Goal: Task Accomplishment & Management: Use online tool/utility

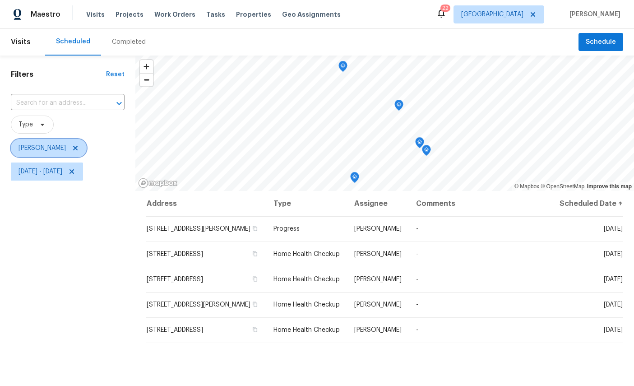
click at [76, 147] on icon at bounding box center [75, 147] width 7 height 7
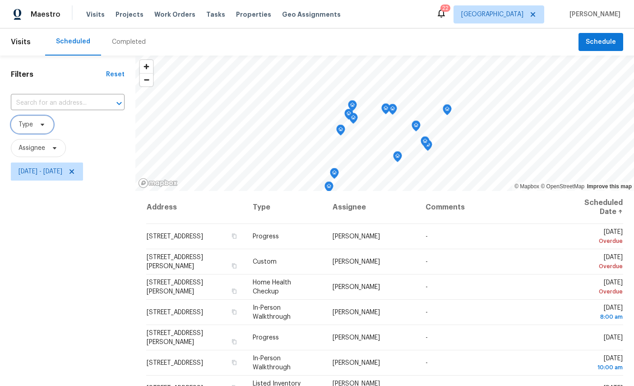
click at [29, 124] on span "Type" at bounding box center [25, 124] width 14 height 9
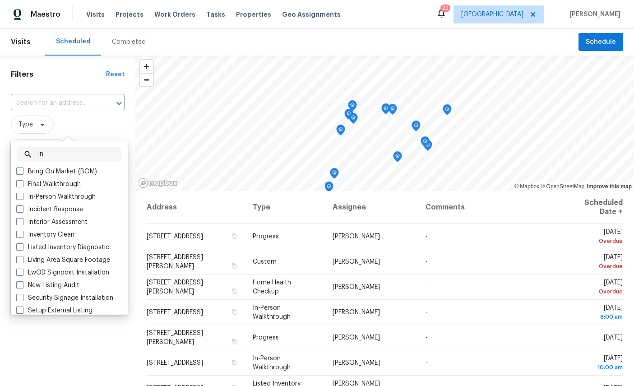
type input "In"
click at [82, 199] on label "In-Person Walkthrough" at bounding box center [55, 196] width 79 height 9
click at [22, 198] on input "In-Person Walkthrough" at bounding box center [19, 195] width 6 height 6
checkbox input "true"
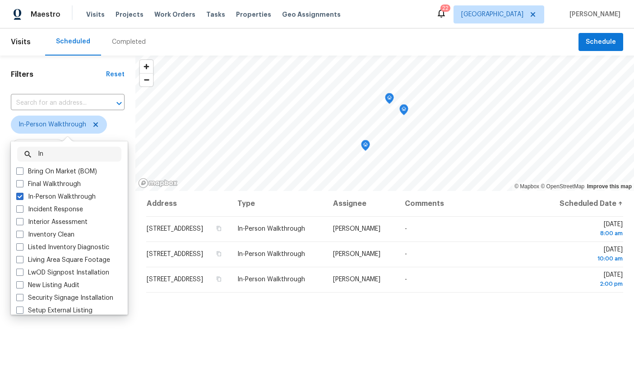
click at [524, 359] on div "Address Type Assignee Comments Scheduled Date ↑ 1114 Lake Shore Blvd, Jacksonvi…" at bounding box center [384, 345] width 499 height 309
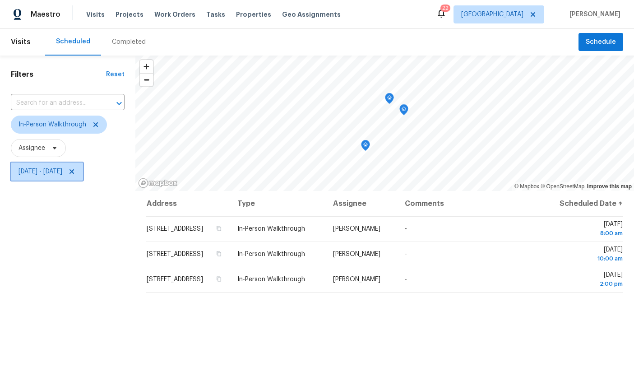
click at [62, 173] on span "Mon, Oct 13 - Wed, Oct 15" at bounding box center [40, 171] width 44 height 9
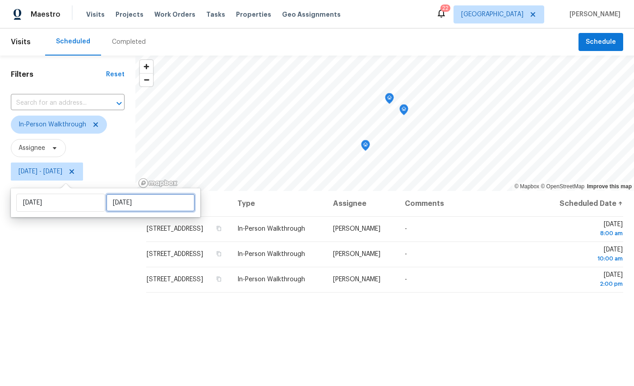
click at [125, 202] on input "Wed, Oct 15" at bounding box center [150, 203] width 89 height 18
select select "9"
select select "2025"
select select "10"
select select "2025"
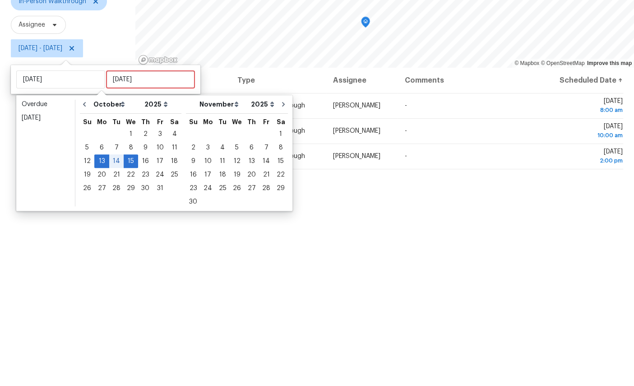
scroll to position [34, 0]
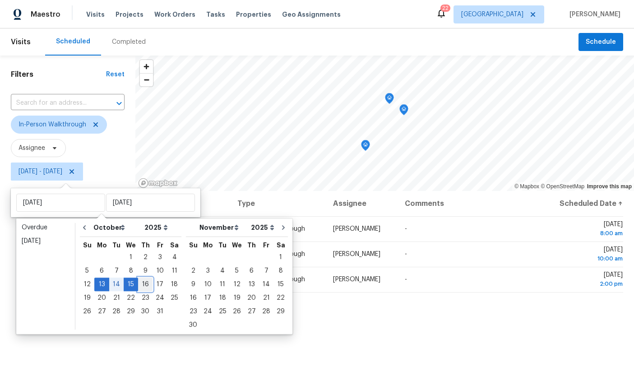
click at [146, 278] on div "16" at bounding box center [145, 284] width 14 height 13
type input "Thu, Oct 16"
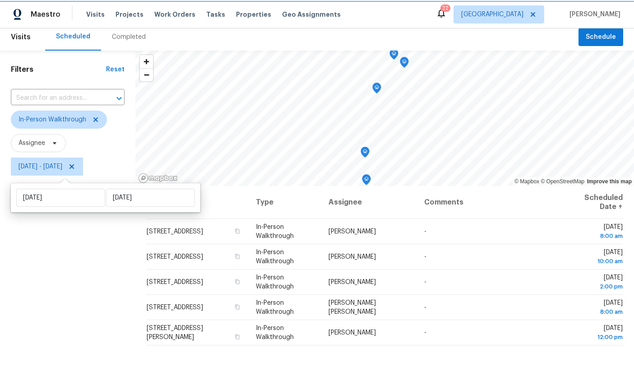
scroll to position [32, 0]
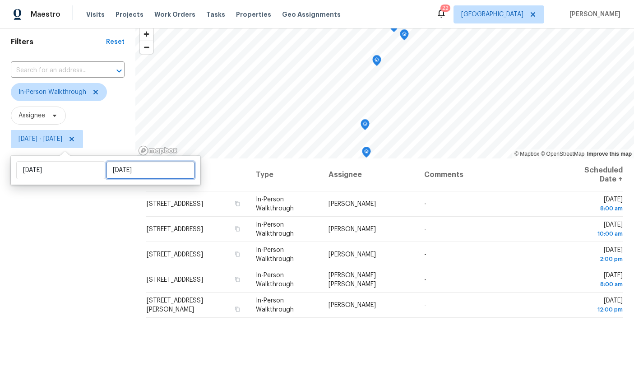
click at [134, 165] on input "Thu, Oct 16" at bounding box center [150, 170] width 89 height 18
select select "9"
select select "2025"
select select "10"
select select "2025"
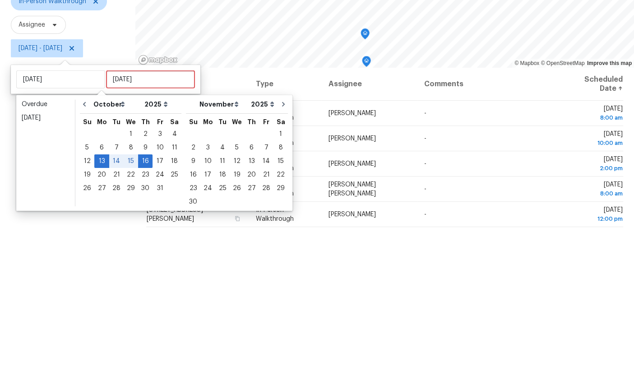
scroll to position [34, 0]
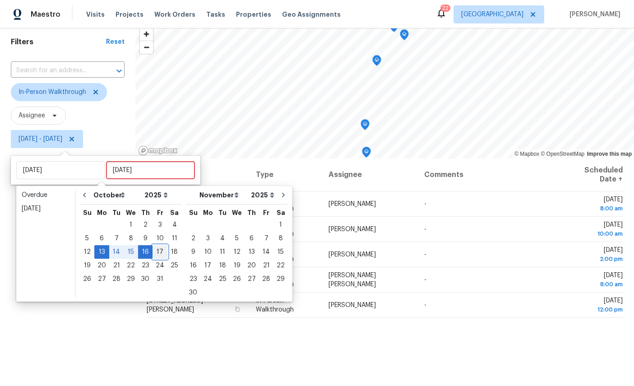
click at [158, 245] on div "17" at bounding box center [160, 251] width 15 height 13
type input "Fri, Oct 17"
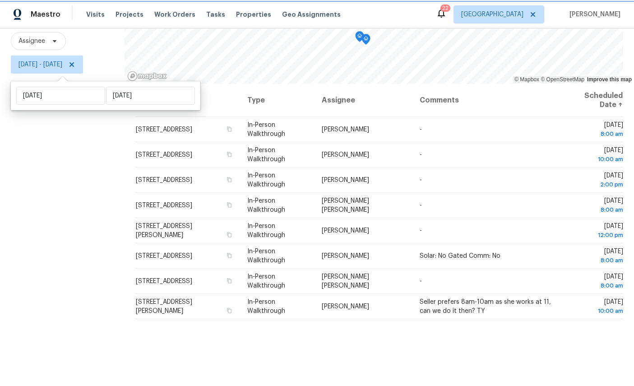
scroll to position [106, 0]
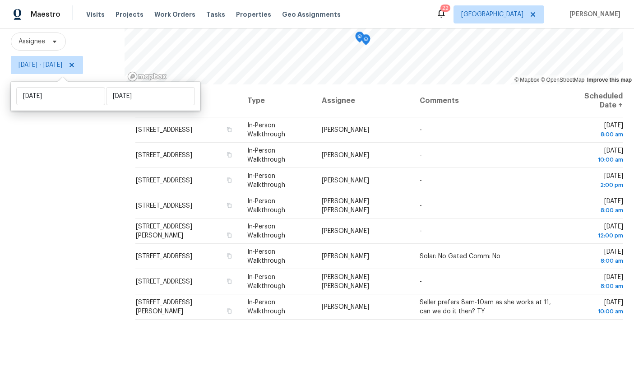
click at [47, 241] on div "Filters Reset ​ In-Person Walkthrough Assignee Mon, Oct 13 - Fri, Oct 17" at bounding box center [62, 171] width 125 height 444
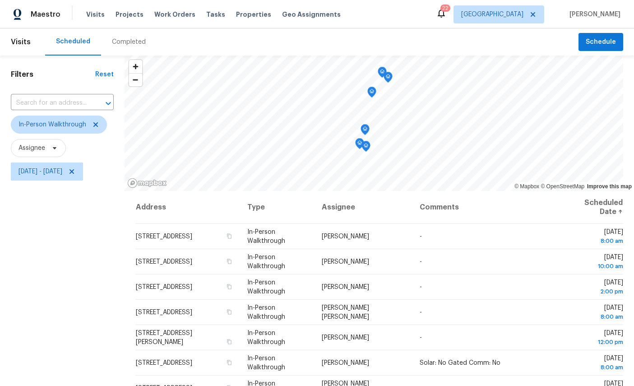
scroll to position [0, 0]
click at [97, 123] on icon at bounding box center [95, 124] width 7 height 7
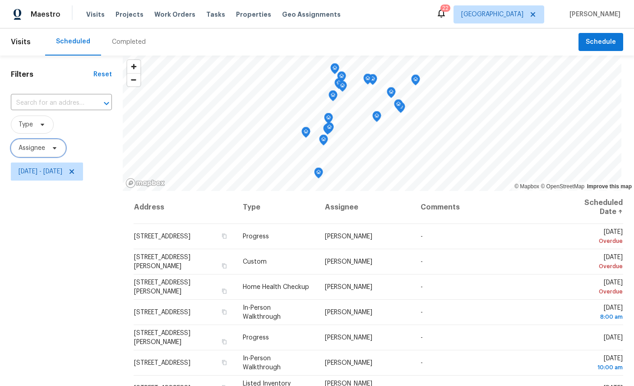
click at [29, 147] on span "Assignee" at bounding box center [31, 147] width 27 height 9
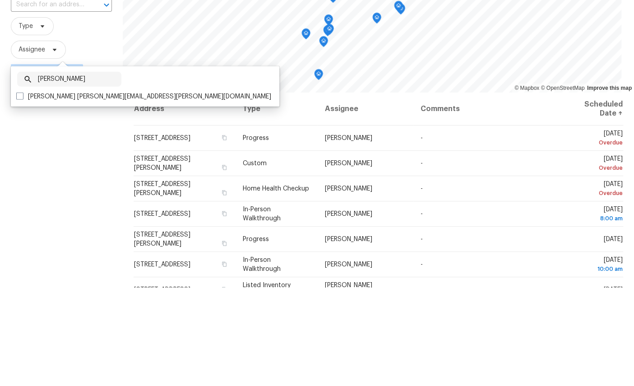
type input "William sparks"
click at [71, 190] on label "William Sparks william.sparks@opendoor.com" at bounding box center [143, 194] width 255 height 9
click at [22, 190] on input "William Sparks william.sparks@opendoor.com" at bounding box center [19, 193] width 6 height 6
checkbox input "true"
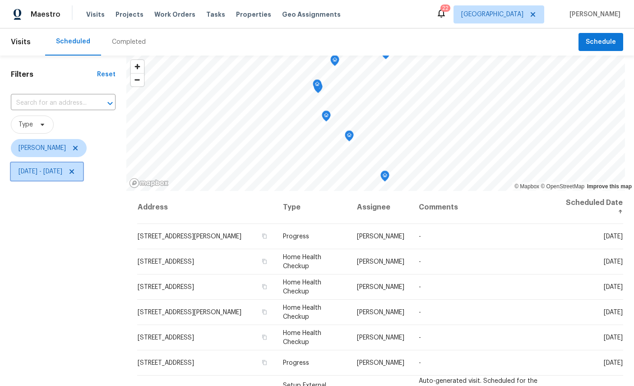
click at [83, 165] on span "Mon, Oct 13 - Fri, Oct 17" at bounding box center [47, 171] width 72 height 18
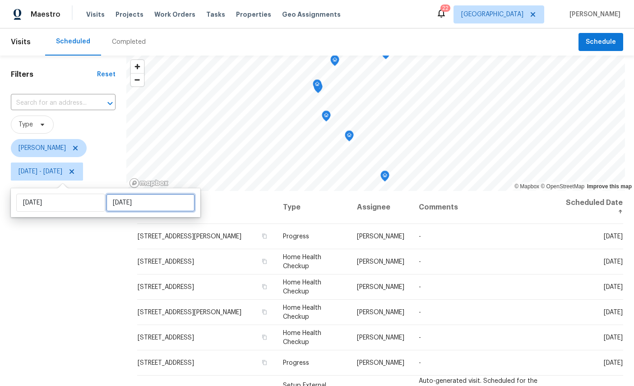
click at [116, 200] on input "Fri, Oct 17" at bounding box center [150, 203] width 89 height 18
select select "9"
select select "2025"
select select "10"
select select "2025"
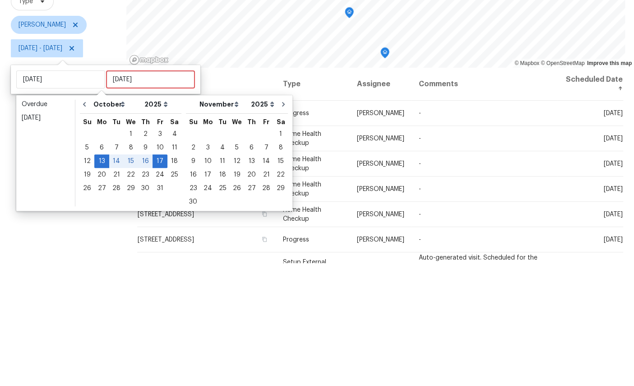
scroll to position [34, 0]
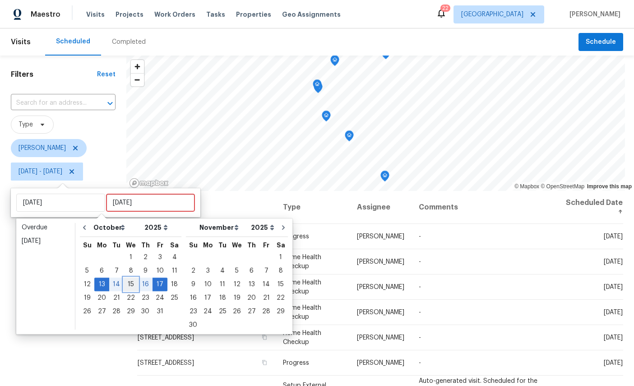
click at [129, 278] on div "15" at bounding box center [131, 284] width 14 height 13
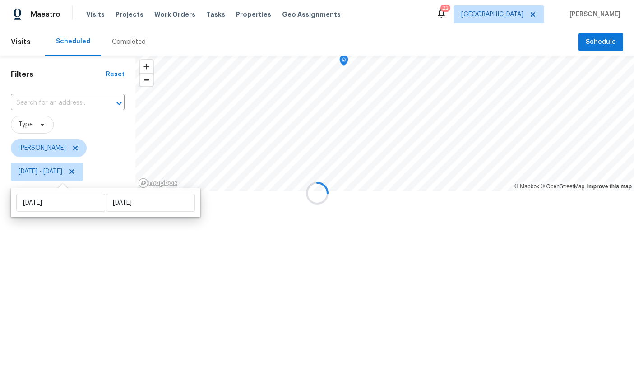
type input "Wed, Oct 15"
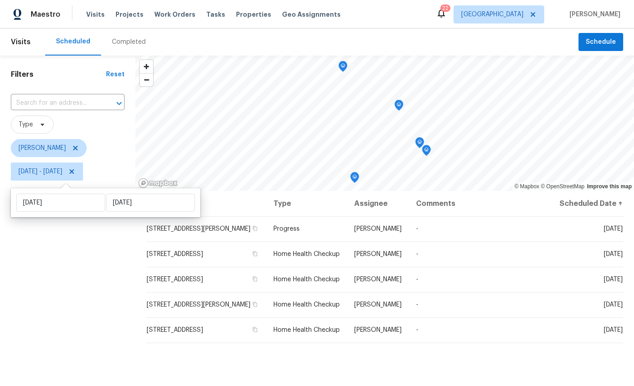
click at [540, 364] on div "Address Type Assignee Comments Scheduled Date ↑ 13101 Rogers Island Dr S, Jacks…" at bounding box center [384, 345] width 499 height 309
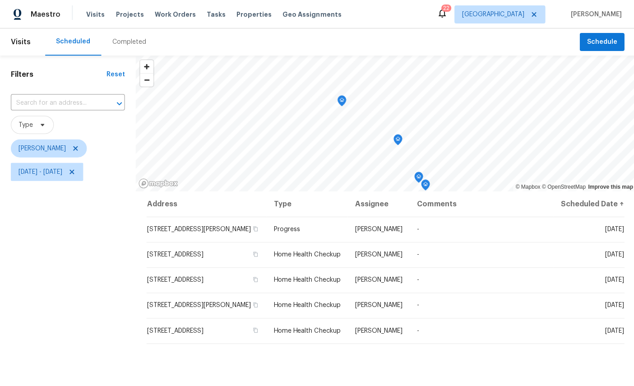
click at [338, 102] on icon "Map marker" at bounding box center [341, 101] width 8 height 10
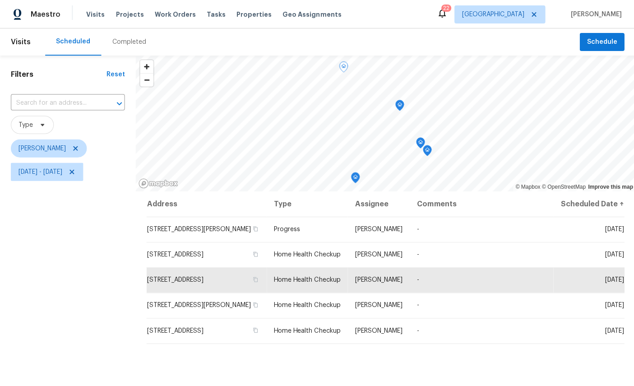
click at [402, 106] on icon "Map marker" at bounding box center [399, 105] width 8 height 10
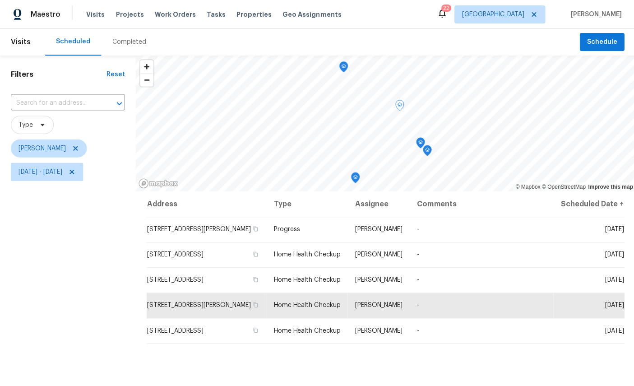
click at [422, 138] on icon "Map marker" at bounding box center [419, 142] width 9 height 11
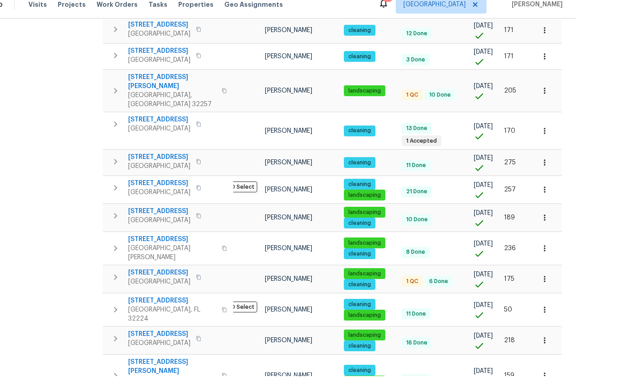
scroll to position [33, 0]
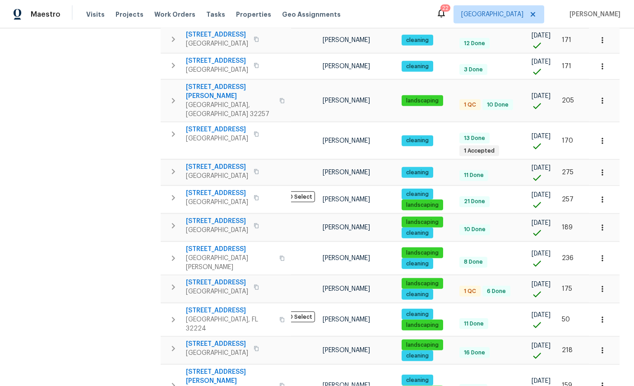
click at [611, 375] on button "button" at bounding box center [602, 385] width 20 height 20
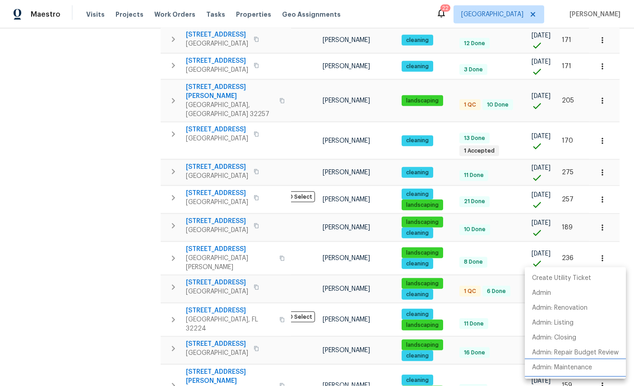
click at [575, 364] on p "Admin: Maintenance" at bounding box center [562, 367] width 60 height 9
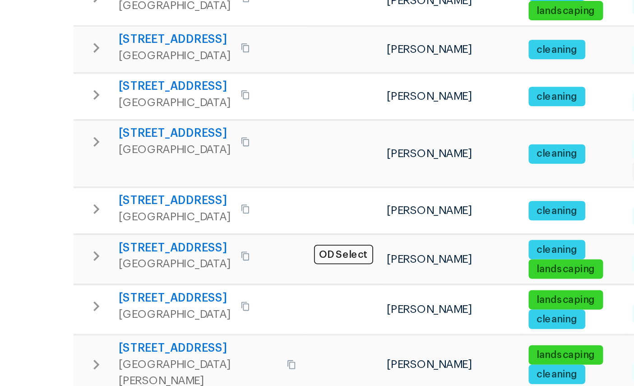
scroll to position [262, 0]
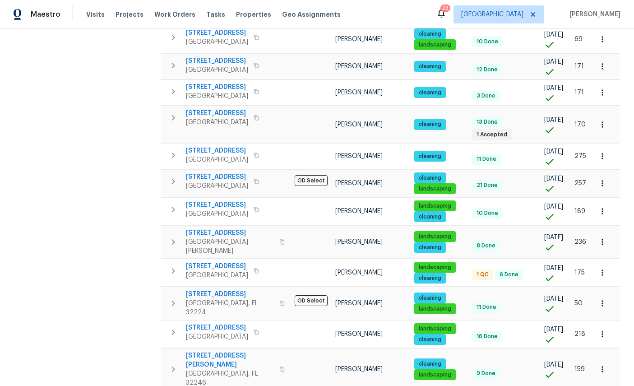
click at [601, 299] on icon "button" at bounding box center [602, 303] width 9 height 9
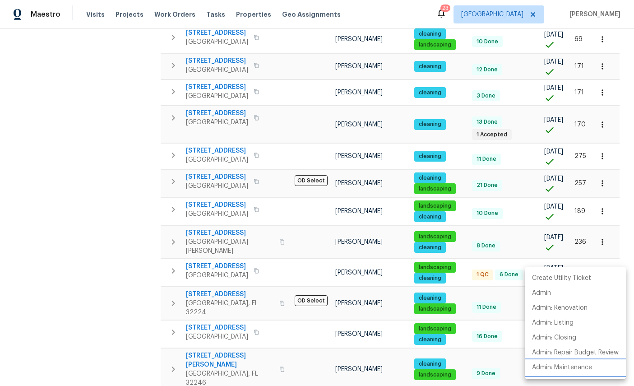
click at [571, 366] on p "Admin: Maintenance" at bounding box center [562, 367] width 60 height 9
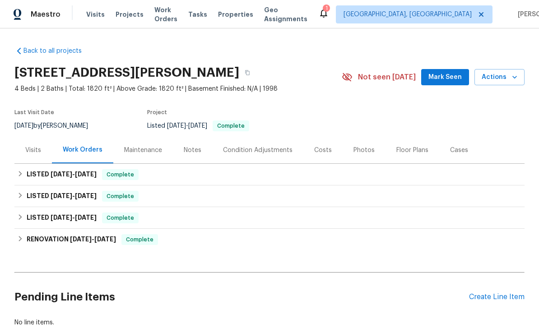
click at [510, 296] on div "Create Line Item" at bounding box center [496, 297] width 55 height 9
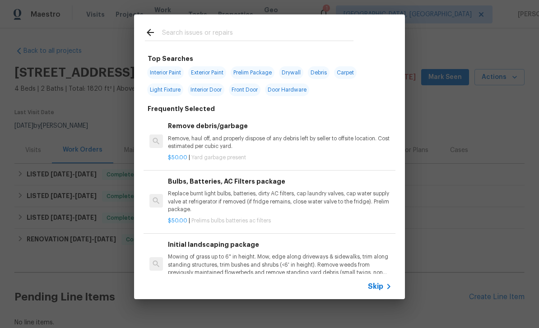
click at [237, 31] on input "text" at bounding box center [257, 34] width 191 height 14
click at [237, 30] on input "text" at bounding box center [257, 34] width 191 height 14
type input "Land"
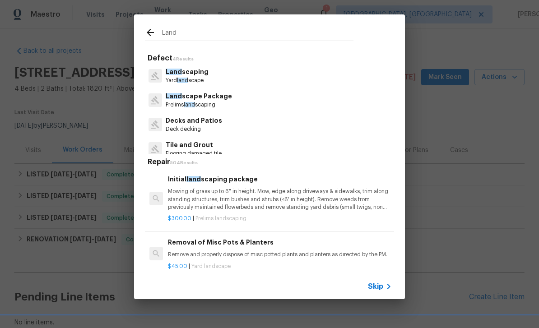
click at [194, 73] on p "Land scaping" at bounding box center [187, 71] width 43 height 9
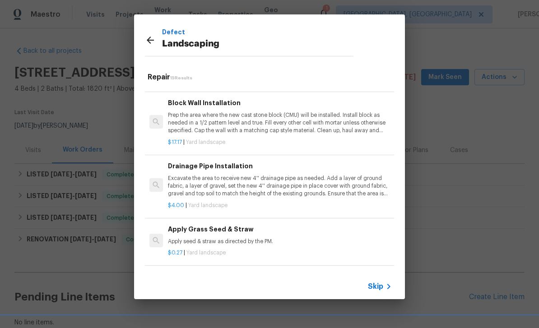
scroll to position [624, 0]
click at [241, 272] on h6 "Add a Task" at bounding box center [280, 277] width 224 height 10
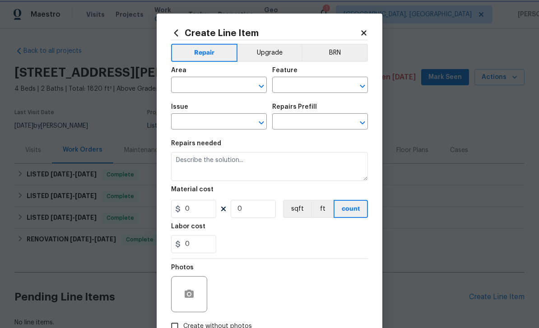
type input "Landscaping"
type input "Add a Task $1.00"
type textarea "HPM to detail"
type input "1"
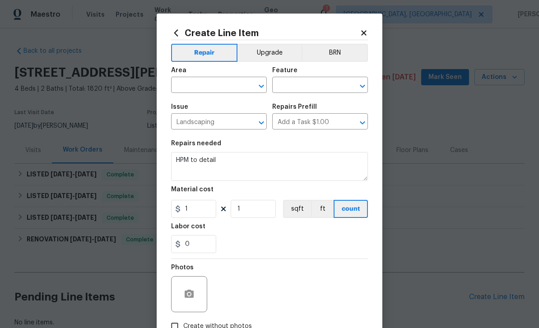
click at [219, 84] on input "text" at bounding box center [206, 86] width 70 height 14
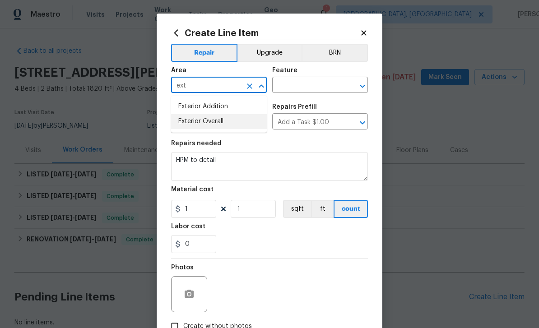
click at [222, 124] on li "Exterior Overall" at bounding box center [219, 121] width 96 height 15
type input "Exterior Overall"
click at [302, 85] on input "text" at bounding box center [307, 86] width 70 height 14
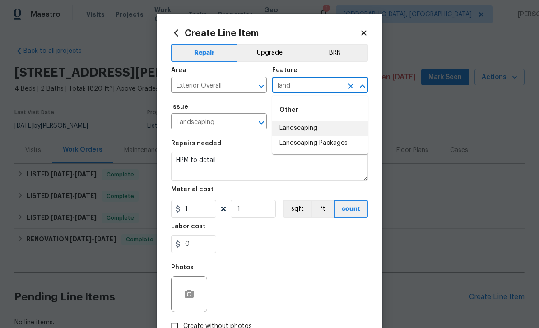
click at [304, 126] on li "Landscaping" at bounding box center [320, 128] width 96 height 15
type input "Landscaping"
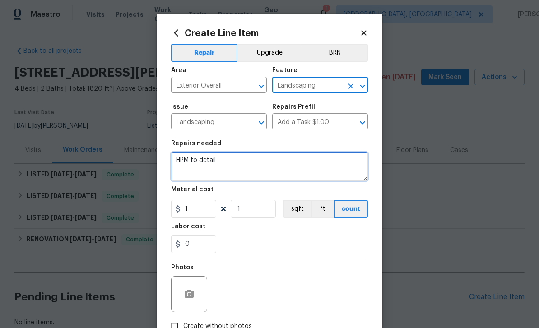
click at [255, 162] on textarea "HPM to detail" at bounding box center [269, 166] width 197 height 29
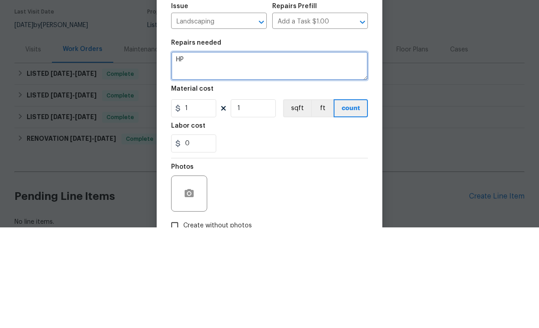
type textarea "H"
type textarea "Trim back hedges in the front and rear of home."
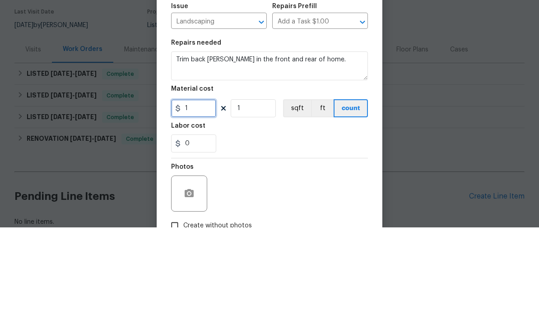
click at [208, 200] on input "1" at bounding box center [193, 209] width 45 height 18
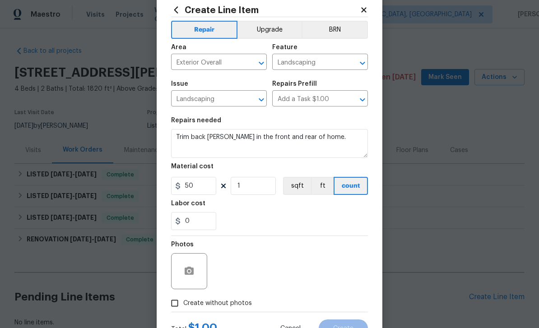
scroll to position [40, 0]
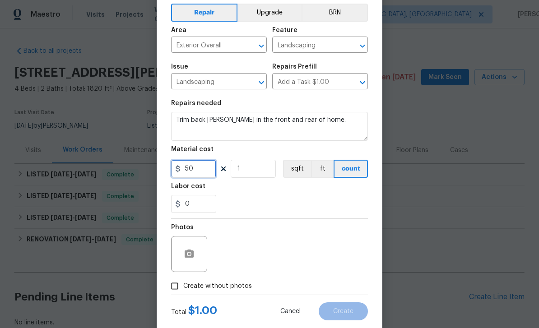
type input "50"
click at [190, 249] on button "button" at bounding box center [189, 254] width 22 height 22
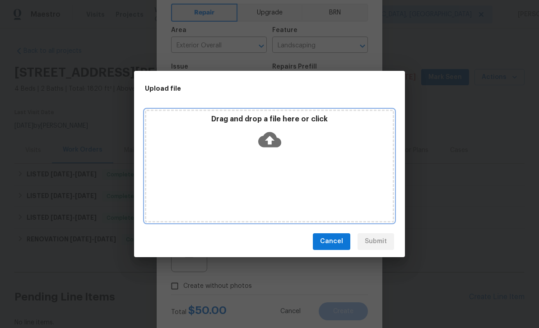
click at [268, 139] on icon at bounding box center [269, 139] width 23 height 23
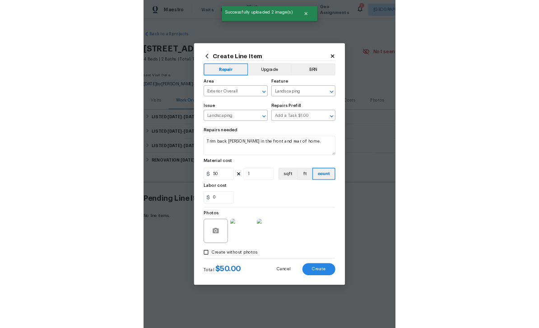
scroll to position [29, 0]
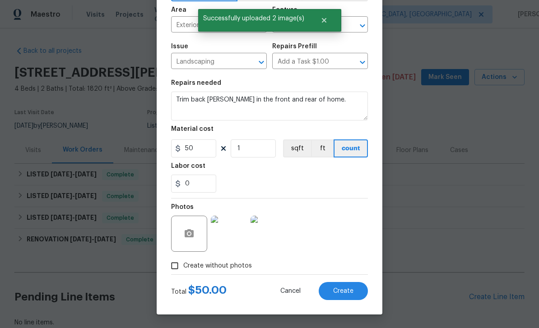
click at [344, 290] on span "Create" at bounding box center [343, 291] width 20 height 7
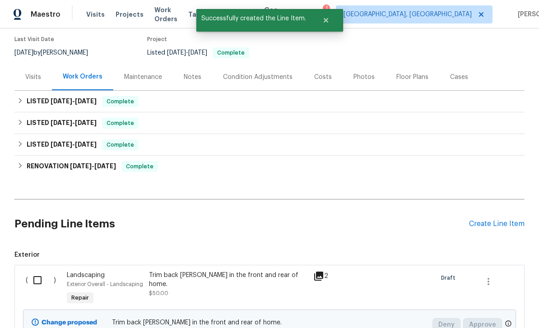
scroll to position [83, 0]
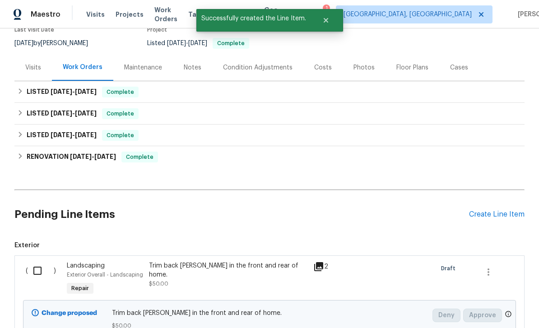
click at [496, 210] on div "Create Line Item" at bounding box center [496, 214] width 55 height 9
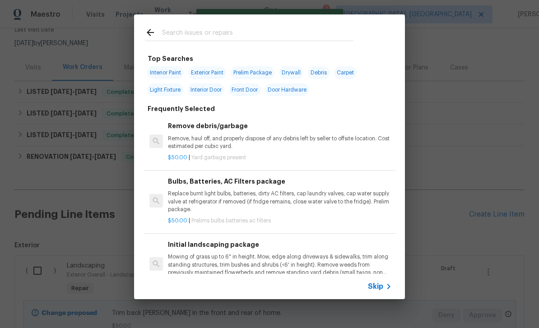
click at [257, 33] on input "text" at bounding box center [257, 34] width 191 height 14
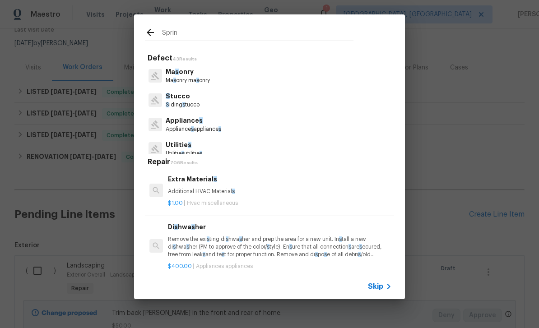
type input "Sprink"
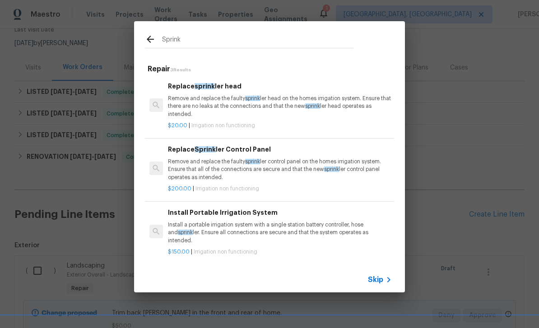
click at [276, 100] on p "Remove and replace the faulty sprink ler head on the homes irrigation system. E…" at bounding box center [280, 106] width 224 height 23
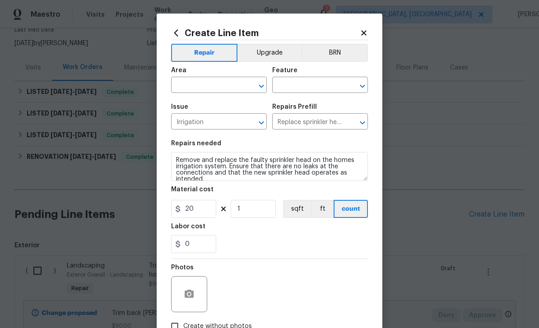
click at [209, 81] on input "text" at bounding box center [206, 86] width 70 height 14
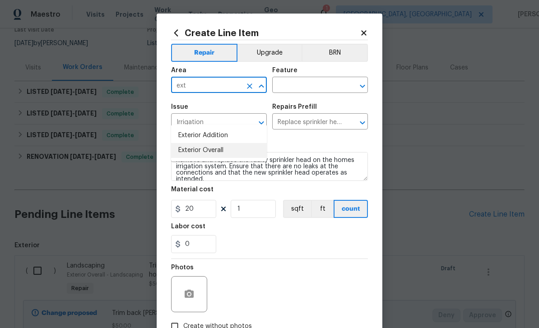
click at [216, 143] on li "Exterior Overall" at bounding box center [219, 150] width 96 height 15
type input "Exterior Overall"
click at [314, 84] on input "text" at bounding box center [307, 86] width 70 height 14
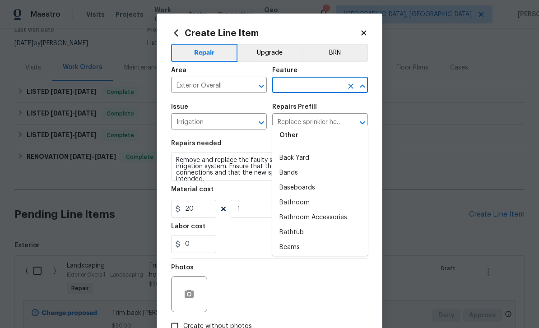
scroll to position [184, 0]
click at [330, 151] on li "Back Yard" at bounding box center [320, 158] width 96 height 15
type input "Back Yard"
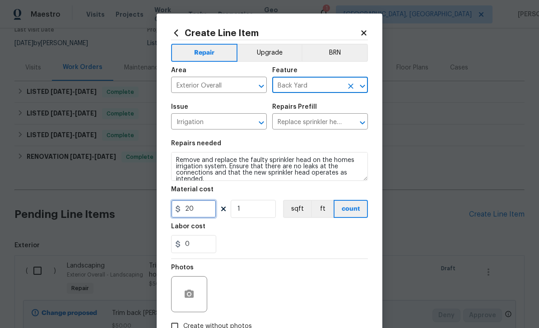
click at [205, 210] on input "20" at bounding box center [193, 209] width 45 height 18
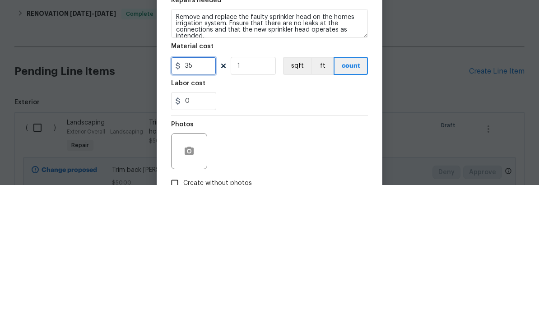
type input "35"
click at [256, 200] on input "1" at bounding box center [253, 209] width 45 height 18
type input "2"
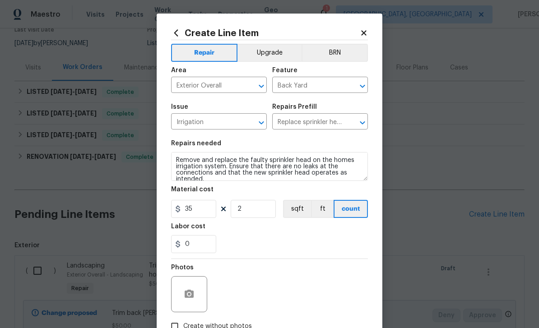
click at [183, 282] on div at bounding box center [189, 294] width 36 height 36
click at [190, 295] on circle "button" at bounding box center [189, 294] width 3 height 3
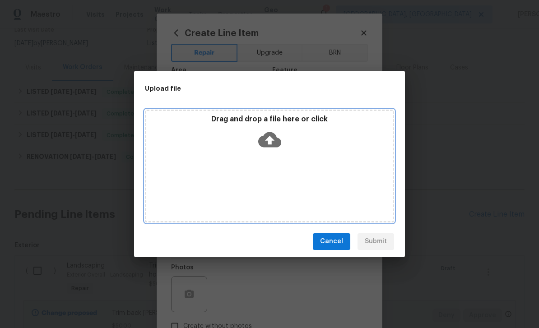
click at [272, 135] on icon at bounding box center [269, 139] width 23 height 15
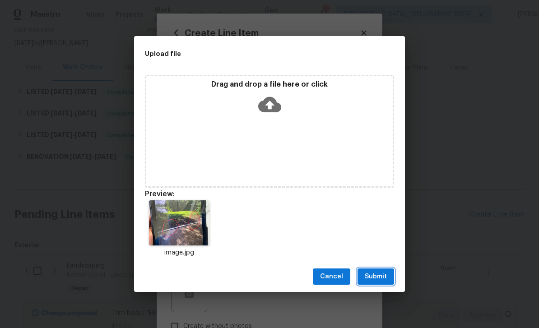
click at [388, 269] on button "Submit" at bounding box center [375, 276] width 37 height 17
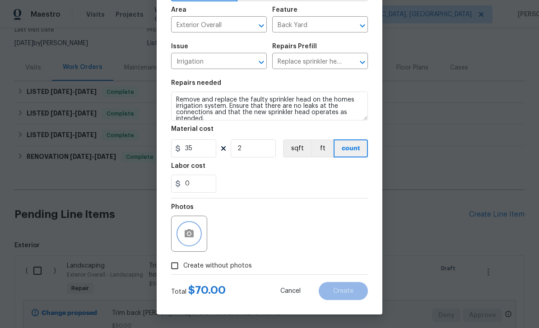
scroll to position [62, 0]
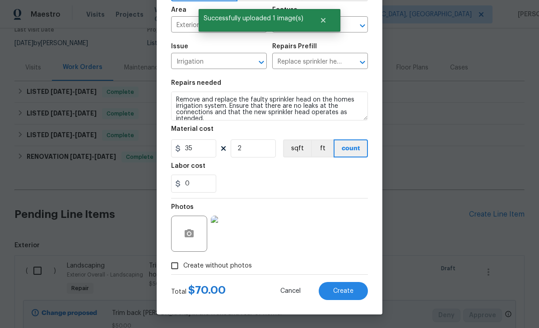
click at [348, 285] on button "Create" at bounding box center [343, 291] width 49 height 18
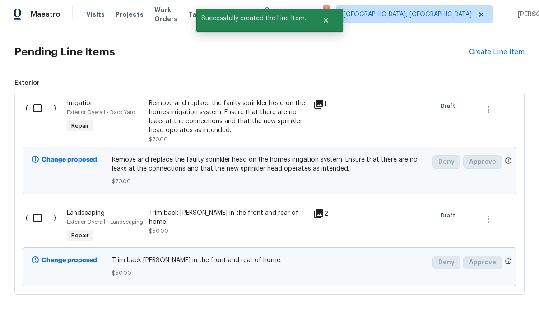
scroll to position [245, 0]
click at [37, 99] on input "checkbox" at bounding box center [41, 108] width 26 height 19
checkbox input "true"
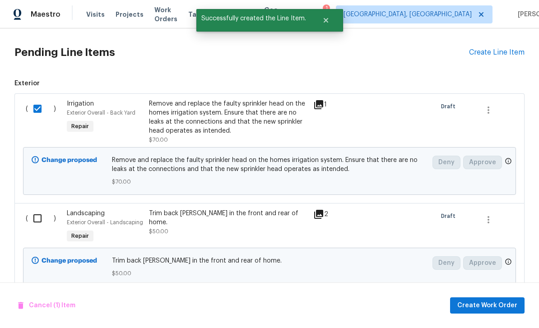
click at [40, 209] on input "checkbox" at bounding box center [41, 218] width 26 height 19
checkbox input "true"
click at [499, 300] on button "Create Work Order" at bounding box center [487, 305] width 74 height 17
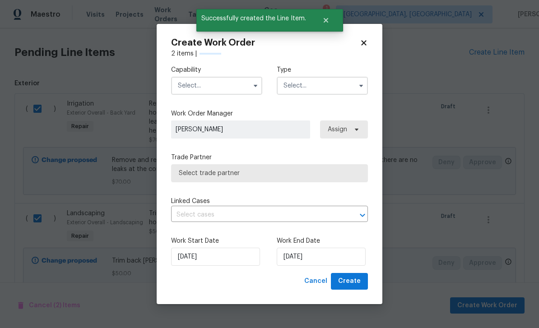
checkbox input "false"
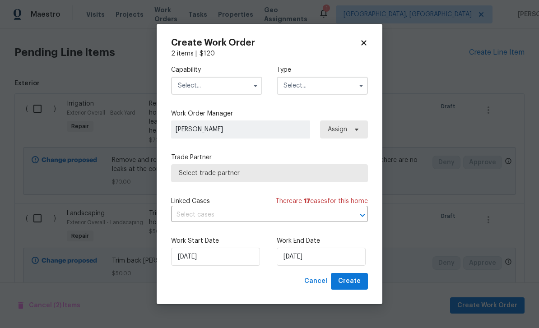
click at [201, 83] on input "text" at bounding box center [216, 86] width 91 height 18
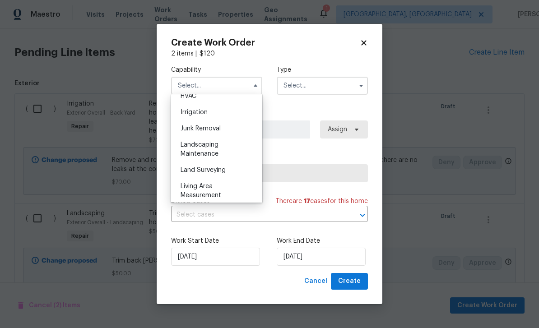
scroll to position [555, 0]
click at [220, 141] on div "Landscaping Maintenance" at bounding box center [216, 148] width 87 height 25
type input "Landscaping Maintenance"
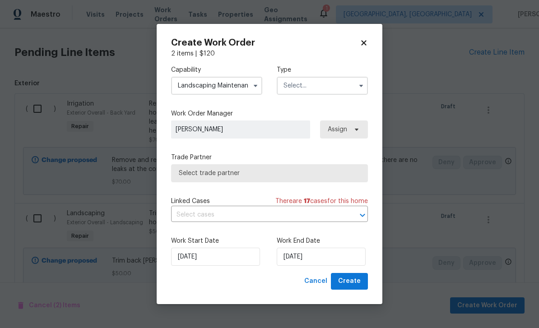
click at [332, 81] on input "text" at bounding box center [322, 86] width 91 height 18
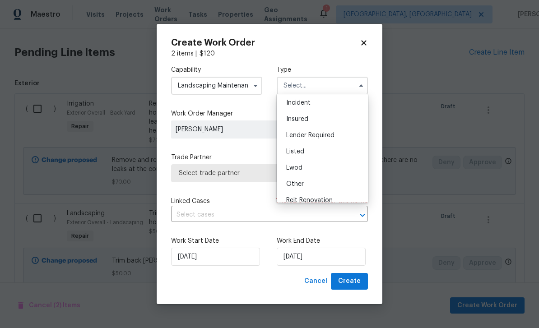
scroll to position [35, 0]
click at [300, 151] on span "Listed" at bounding box center [295, 151] width 18 height 6
type input "Listed"
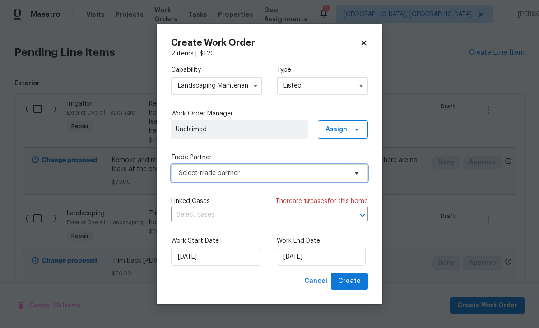
click at [276, 169] on span "Select trade partner" at bounding box center [263, 173] width 168 height 9
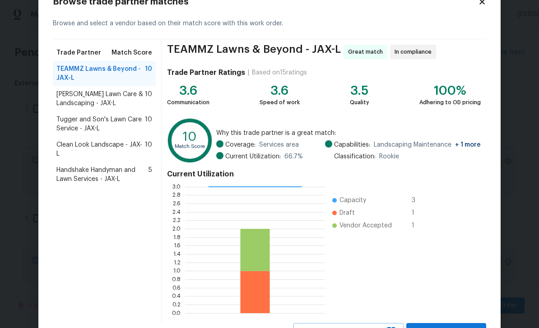
scroll to position [49, 0]
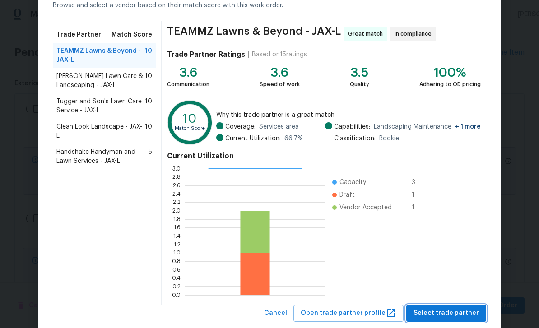
click at [445, 309] on span "Select trade partner" at bounding box center [445, 313] width 65 height 11
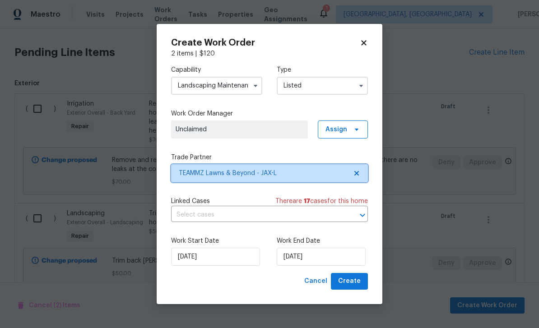
scroll to position [0, 0]
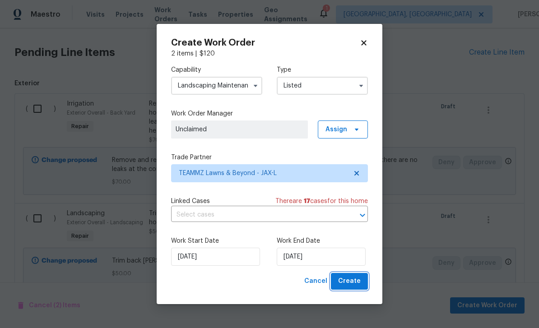
click at [355, 281] on span "Create" at bounding box center [349, 281] width 23 height 11
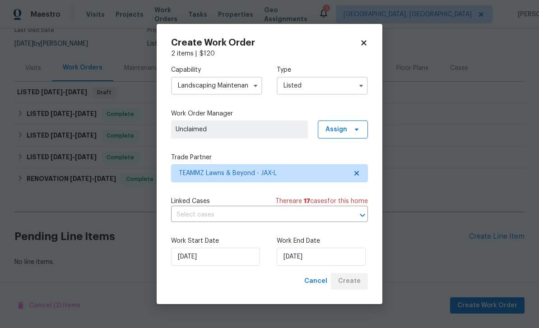
scroll to position [53, 0]
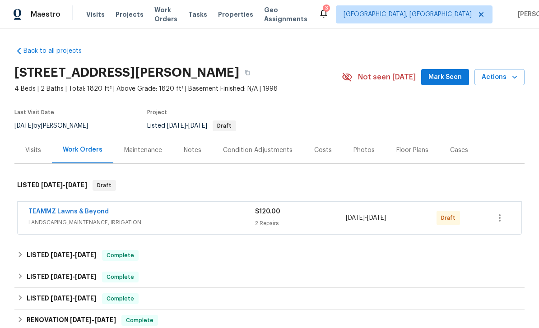
click at [447, 74] on span "Mark Seen" at bounding box center [444, 77] width 33 height 11
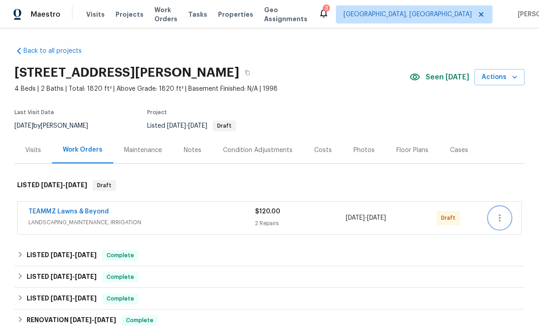
click at [496, 216] on icon "button" at bounding box center [499, 218] width 11 height 11
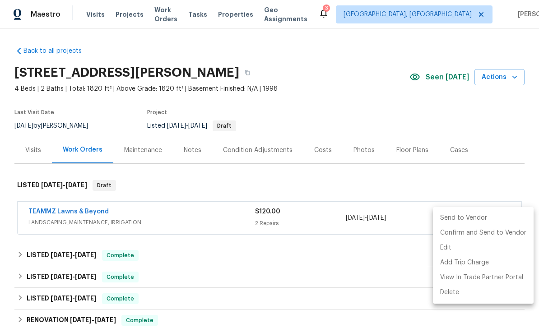
click at [472, 217] on li "Send to Vendor" at bounding box center [483, 218] width 101 height 15
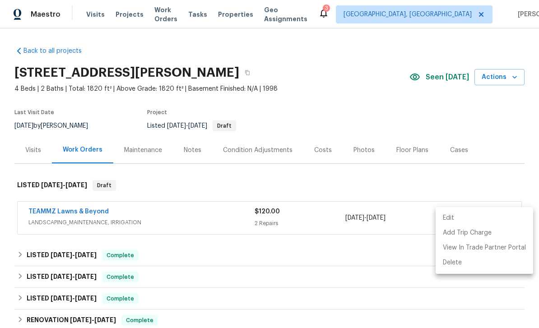
click at [504, 134] on div at bounding box center [269, 164] width 539 height 328
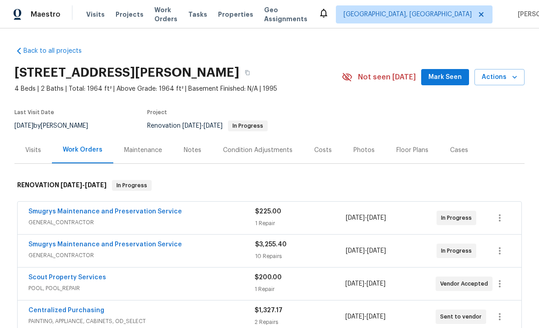
click at [462, 70] on button "Mark Seen" at bounding box center [445, 77] width 48 height 17
click at [447, 80] on span "Mark Seen" at bounding box center [444, 77] width 33 height 11
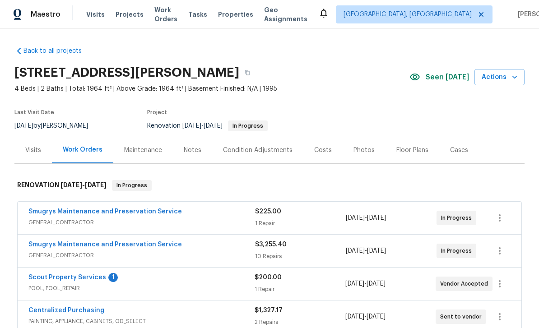
click at [443, 71] on div "Seen [DATE] Actions" at bounding box center [466, 77] width 115 height 17
click at [314, 153] on div "Costs" at bounding box center [323, 150] width 18 height 9
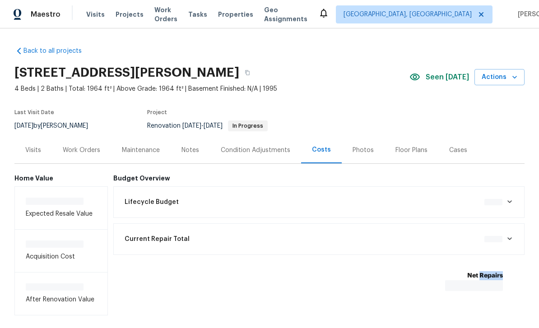
click at [296, 270] on div "Net Repairs $0.00" at bounding box center [319, 281] width 401 height 31
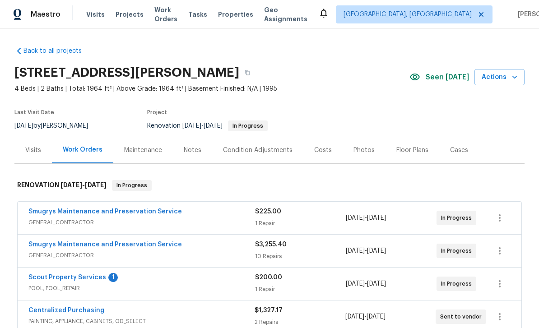
click at [48, 280] on link "Scout Property Services" at bounding box center [67, 277] width 78 height 6
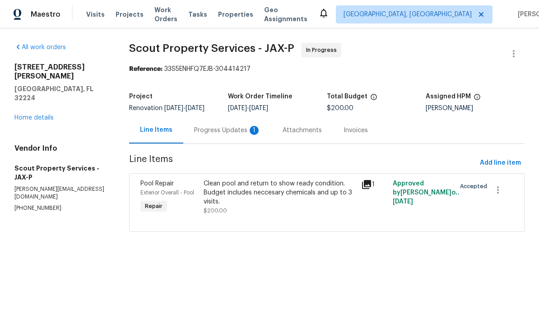
click at [228, 135] on div "Progress Updates 1" at bounding box center [227, 130] width 67 height 9
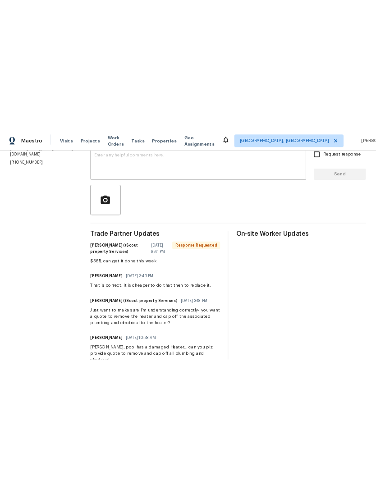
scroll to position [162, 0]
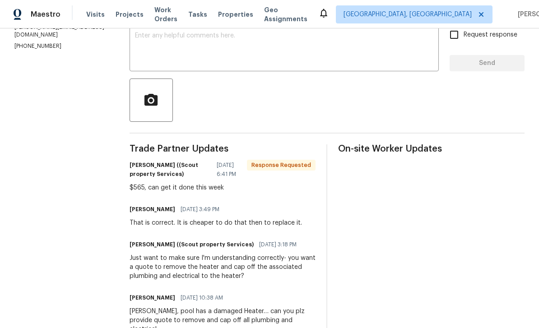
click at [247, 47] on textarea at bounding box center [284, 48] width 298 height 32
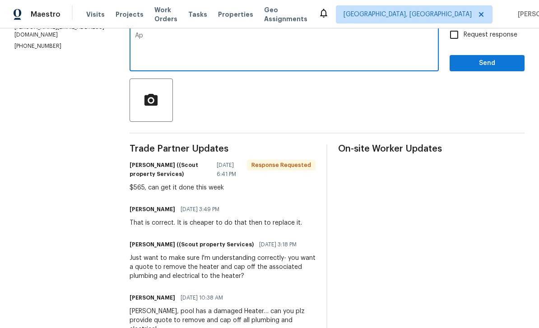
type textarea "A"
type textarea "H"
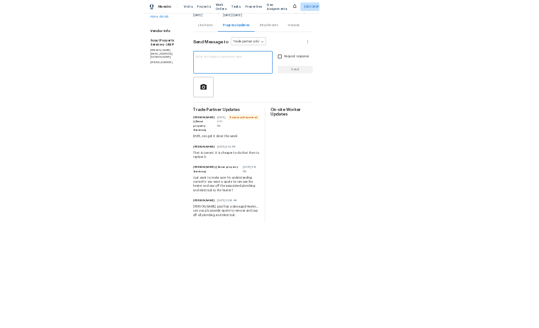
scroll to position [69, 0]
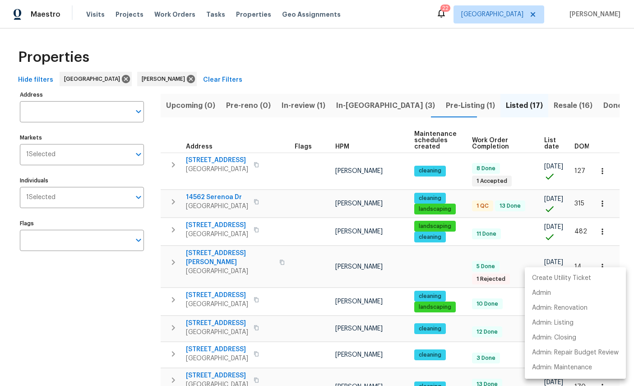
scroll to position [262, 0]
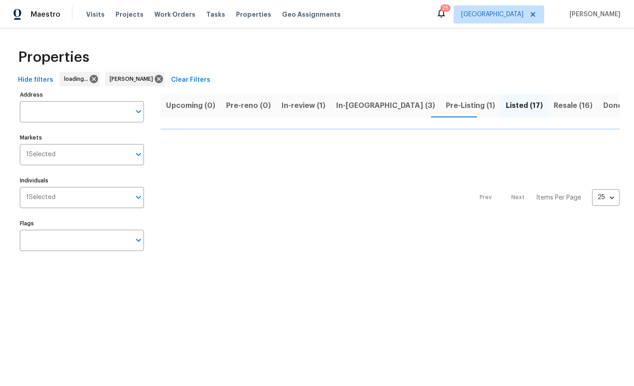
click at [354, 102] on span "In-reno (3)" at bounding box center [385, 105] width 99 height 13
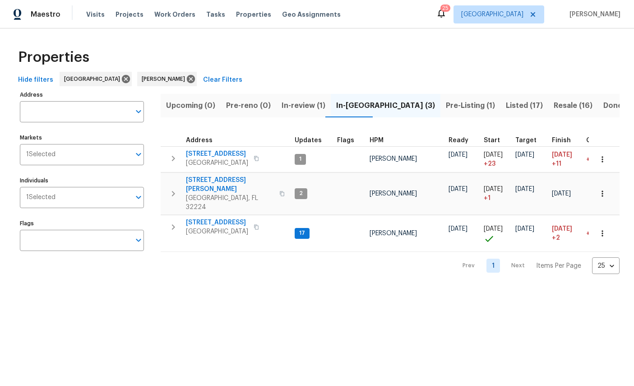
click at [601, 189] on icon "button" at bounding box center [602, 193] width 9 height 9
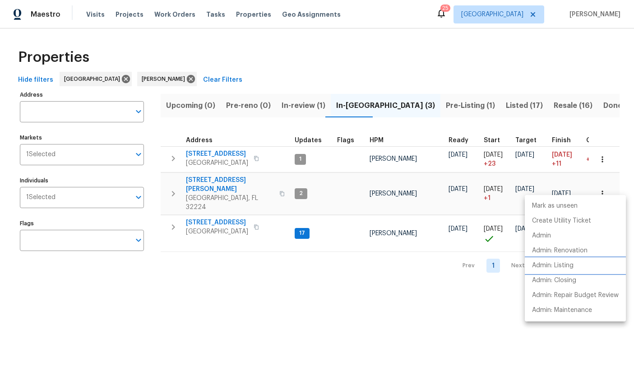
click at [569, 266] on p "Admin: Listing" at bounding box center [553, 265] width 42 height 9
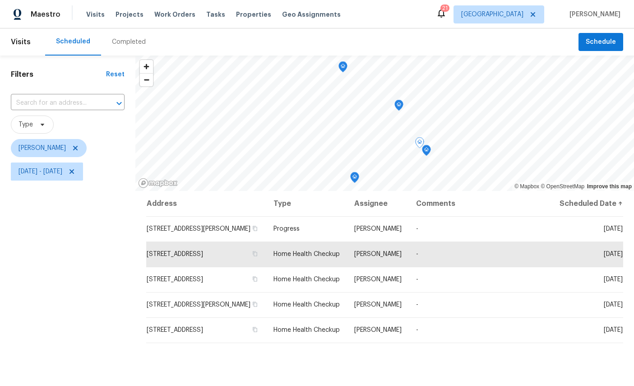
scroll to position [64, 33]
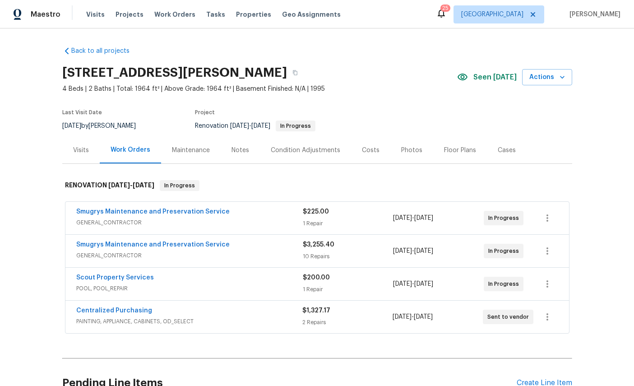
click at [107, 280] on link "Scout Property Services" at bounding box center [115, 277] width 78 height 6
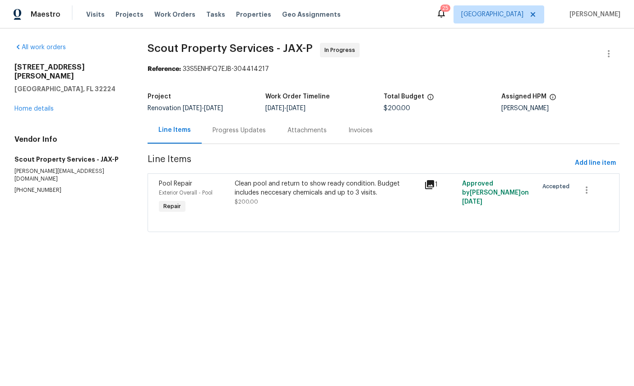
click at [243, 133] on div "Progress Updates" at bounding box center [239, 130] width 53 height 9
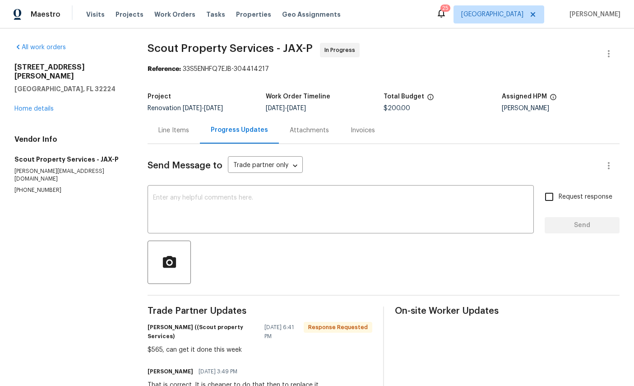
click at [251, 199] on textarea at bounding box center [340, 210] width 375 height 32
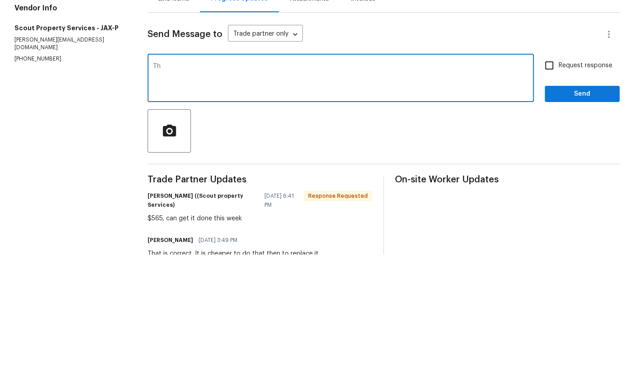
type textarea "T"
type textarea "Ok and thank you. How much to replace the heater."
click at [551, 187] on input "Request response" at bounding box center [549, 196] width 19 height 19
checkbox input "true"
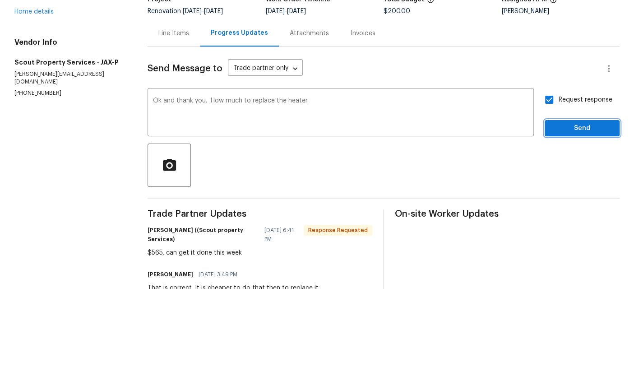
click at [589, 217] on button "Send" at bounding box center [582, 225] width 75 height 17
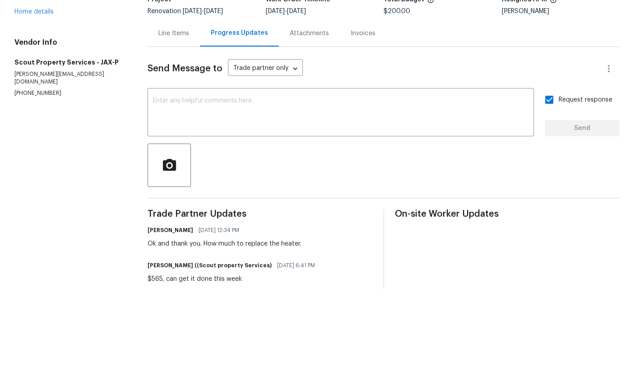
scroll to position [0, 0]
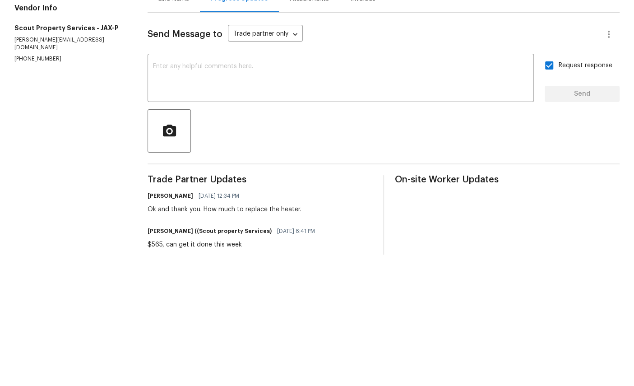
click at [35, 106] on link "Home details" at bounding box center [33, 109] width 39 height 6
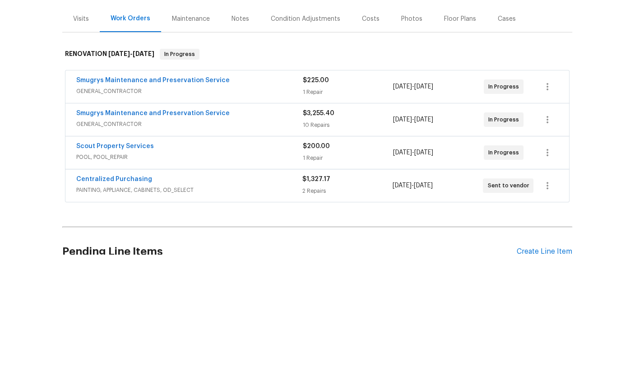
click at [124, 214] on link "Smugrys Maintenance and Preservation Service" at bounding box center [152, 211] width 153 height 6
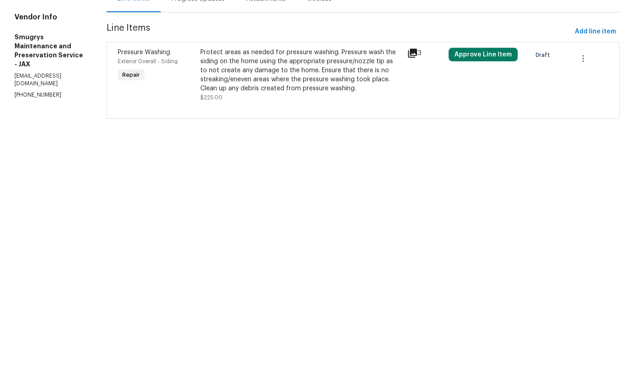
click at [147, 188] on div "Pressure Washing" at bounding box center [156, 183] width 77 height 9
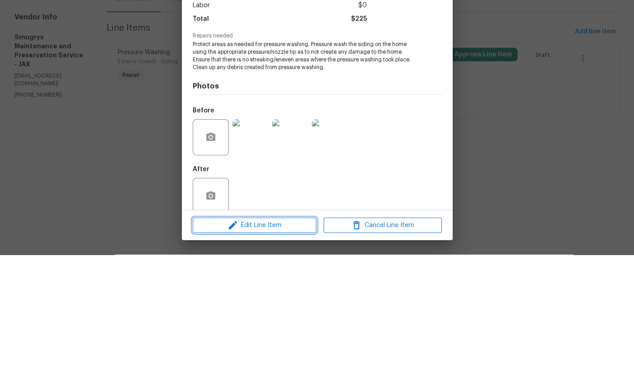
click at [270, 356] on span "Edit Line Item" at bounding box center [254, 356] width 118 height 11
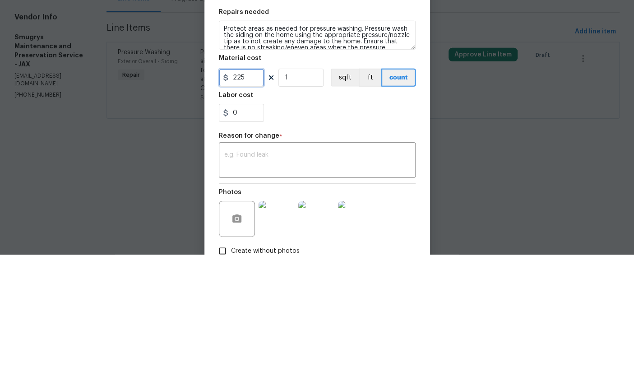
click at [255, 217] on input "225" at bounding box center [241, 209] width 45 height 18
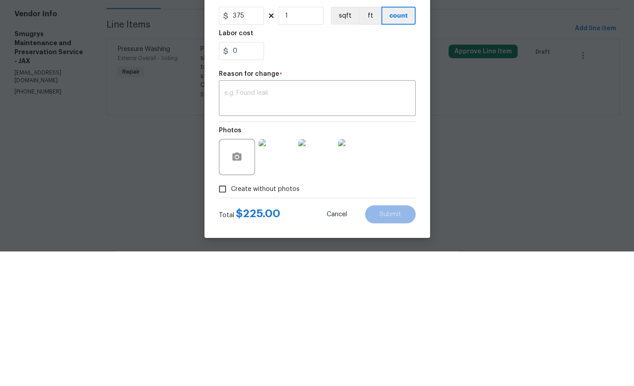
scroll to position [65, 0]
type input "375"
click at [259, 231] on div "Edit Line Item Repair Upgrade BRN Area Exterior Overall ​ Feature Siding ​ Issu…" at bounding box center [317, 163] width 226 height 417
click at [283, 229] on div "Edit Line Item Repair Upgrade BRN Area Exterior Overall ​ Feature Siding ​ Issu…" at bounding box center [317, 163] width 226 height 417
click at [286, 231] on div "Edit Line Item Repair Upgrade BRN Area Exterior Overall ​ Feature Siding ​ Issu…" at bounding box center [317, 163] width 226 height 417
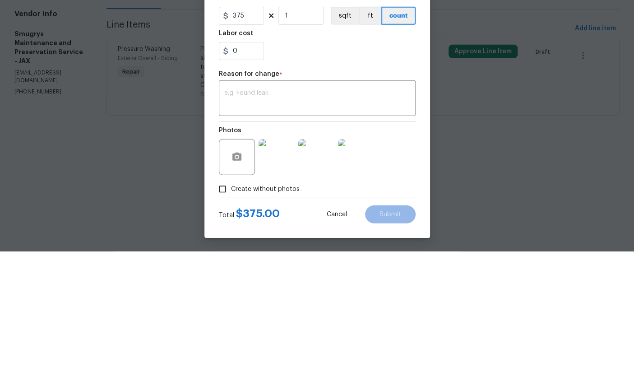
click at [259, 228] on div "Edit Line Item Repair Upgrade BRN Area Exterior Overall ​ Feature Siding ​ Issu…" at bounding box center [317, 163] width 226 height 417
click at [264, 227] on div "Edit Line Item Repair Upgrade BRN Area Exterior Overall ​ Feature Siding ​ Issu…" at bounding box center [317, 163] width 226 height 417
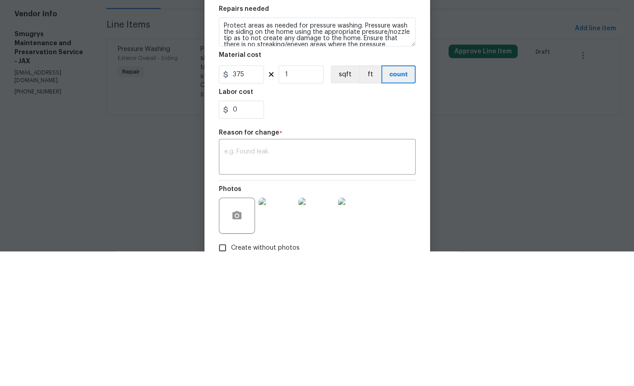
scroll to position [0, 0]
click at [404, 200] on button "count" at bounding box center [398, 209] width 34 height 18
click at [397, 200] on button "count" at bounding box center [398, 209] width 34 height 18
click at [378, 200] on button "ft" at bounding box center [370, 209] width 23 height 18
click at [283, 298] on textarea at bounding box center [317, 292] width 186 height 19
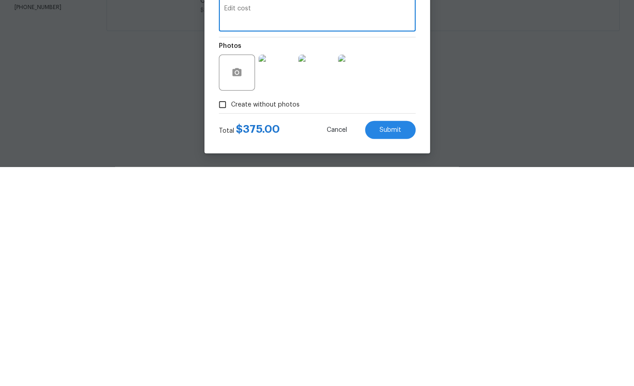
scroll to position [65, 0]
type textarea "Edit cost"
click at [388, 347] on span "Submit" at bounding box center [390, 349] width 22 height 7
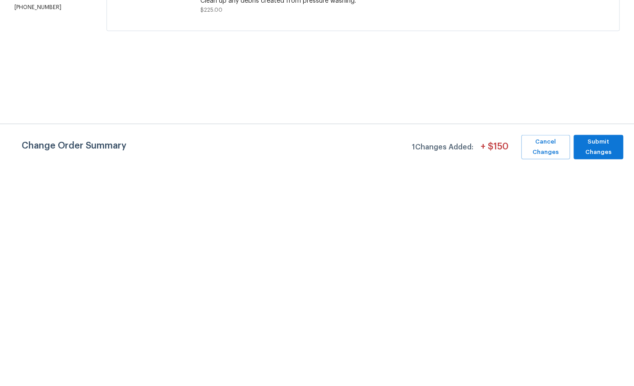
scroll to position [0, 0]
click at [594, 167] on span "Add line item" at bounding box center [595, 162] width 41 height 11
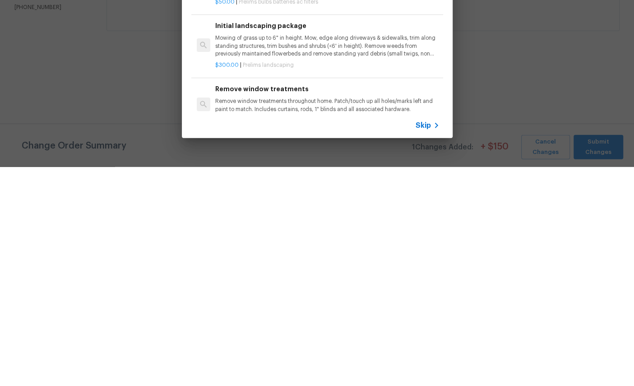
click at [302, 28] on input "text" at bounding box center [305, 34] width 191 height 14
click at [300, 26] on div at bounding box center [297, 32] width 230 height 36
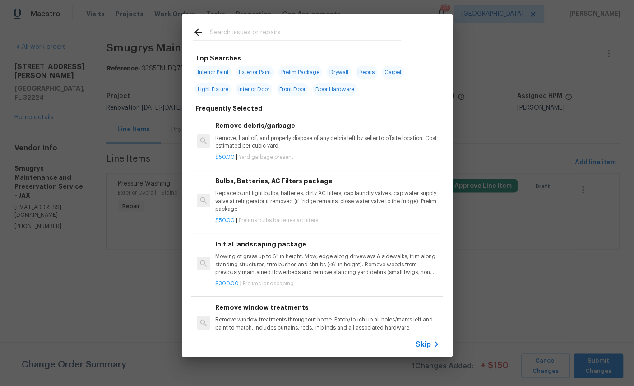
click at [273, 29] on input "text" at bounding box center [305, 34] width 191 height 14
type input "Door"
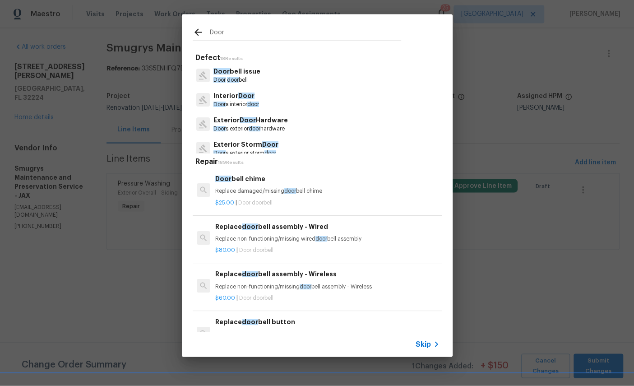
click at [259, 125] on p "Exterior Door Hardware" at bounding box center [250, 120] width 74 height 9
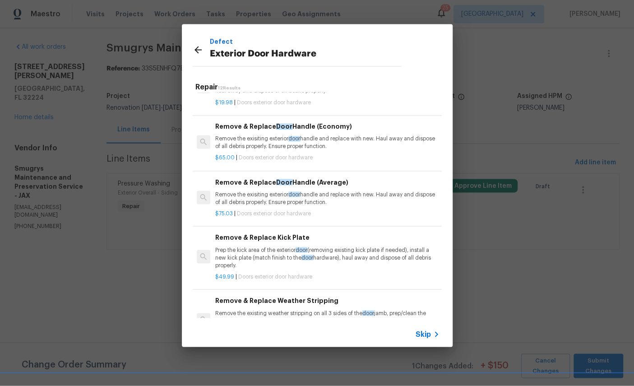
scroll to position [35, 0]
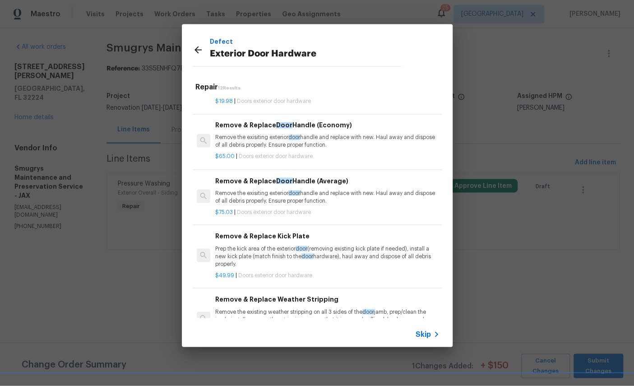
click at [348, 185] on div "Remove & Replace Door Handle (Average) Remove the exisiting exterior door handl…" at bounding box center [327, 190] width 224 height 29
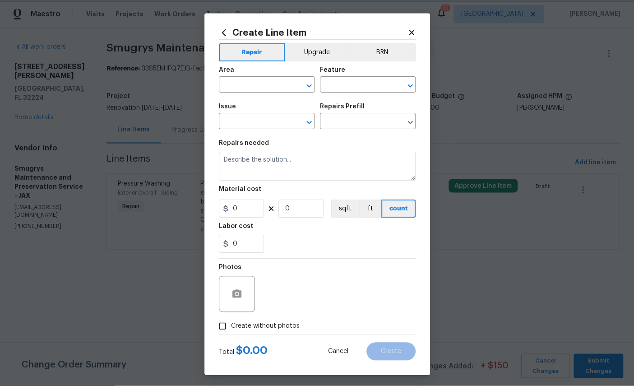
type input "Interior Door"
type input "Exterior Door Hardware"
type input "Remove & Replace Door Handle (Average) $75.03"
type textarea "Remove the exisiting exterior door handle and replace with new. Haul away and d…"
type input "75.03"
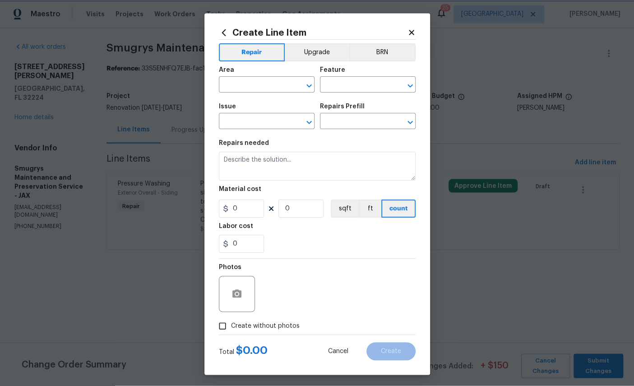
type input "1"
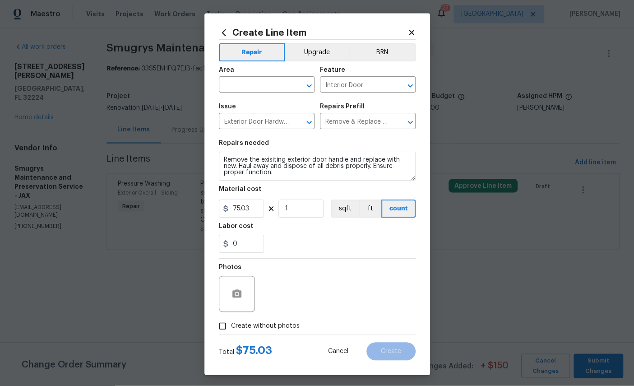
click at [256, 85] on input "text" at bounding box center [254, 86] width 70 height 14
click at [272, 123] on li "Interior Overall" at bounding box center [267, 122] width 96 height 15
type input "Interior Overall"
click at [257, 217] on input "75.03" at bounding box center [241, 209] width 45 height 18
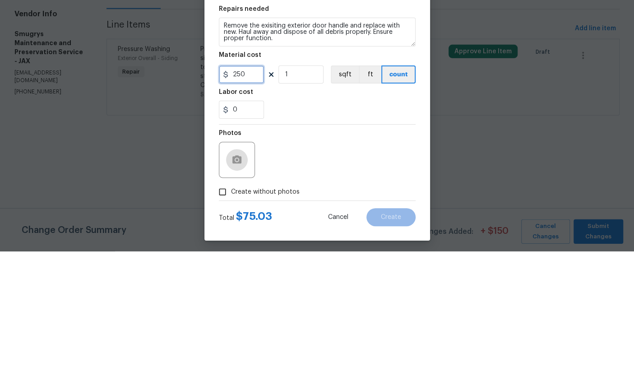
type input "250"
click at [235, 296] on icon "button" at bounding box center [236, 294] width 9 height 8
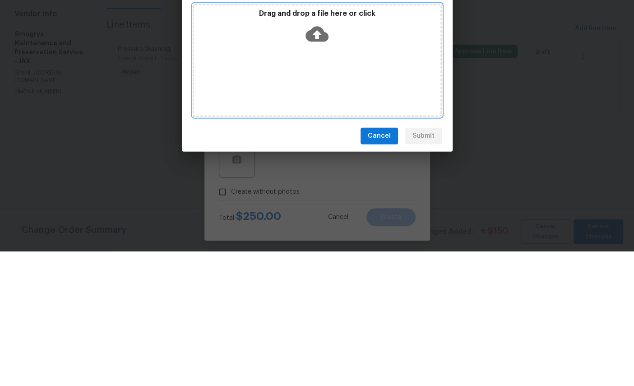
click at [319, 167] on icon at bounding box center [316, 168] width 23 height 23
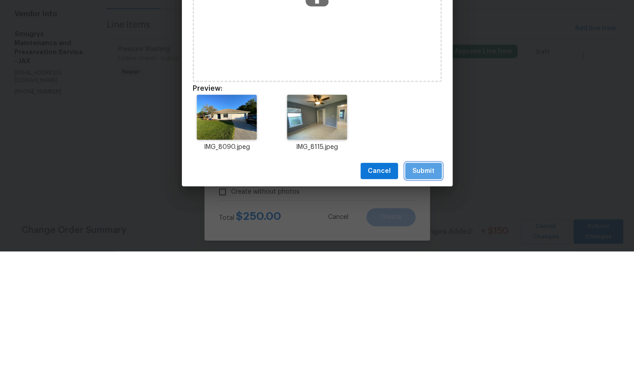
click at [430, 300] on span "Submit" at bounding box center [423, 305] width 22 height 11
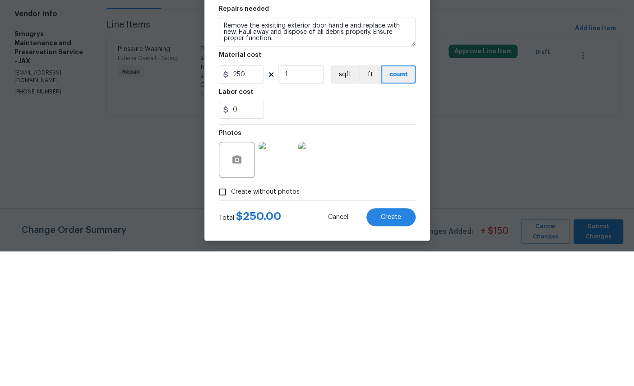
click at [389, 355] on span "Create" at bounding box center [391, 351] width 20 height 7
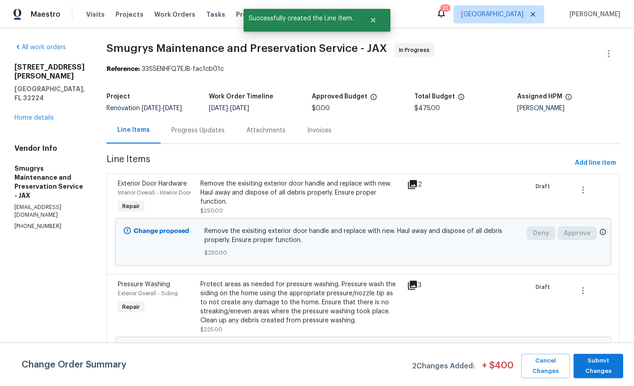
scroll to position [0, 0]
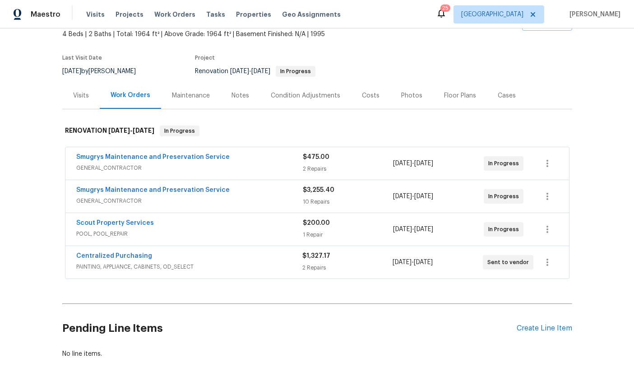
scroll to position [54, 0]
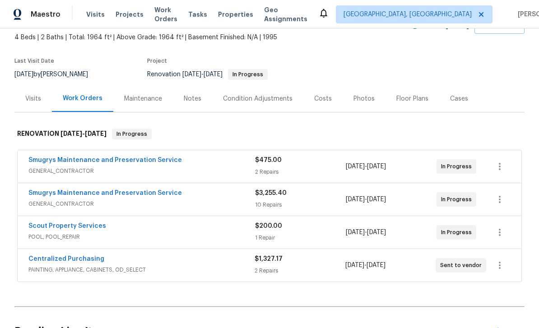
scroll to position [93, 0]
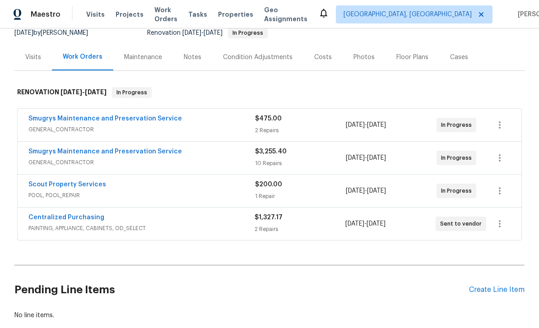
click at [485, 289] on div "Create Line Item" at bounding box center [496, 290] width 55 height 9
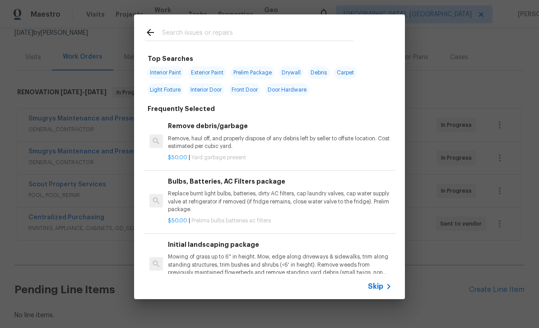
click at [231, 32] on input "text" at bounding box center [257, 34] width 191 height 14
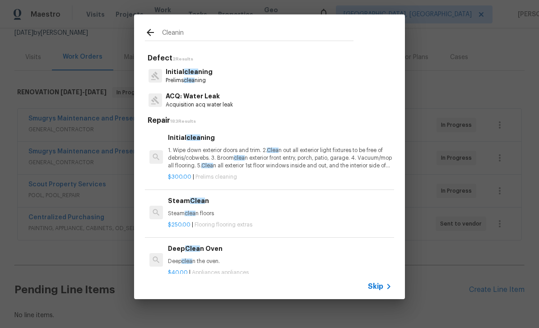
type input "Cleaning"
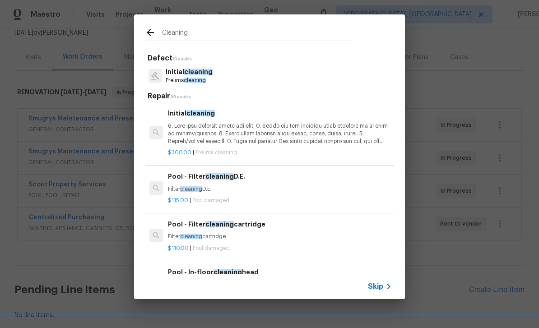
click at [198, 74] on span "cleaning" at bounding box center [198, 72] width 28 height 6
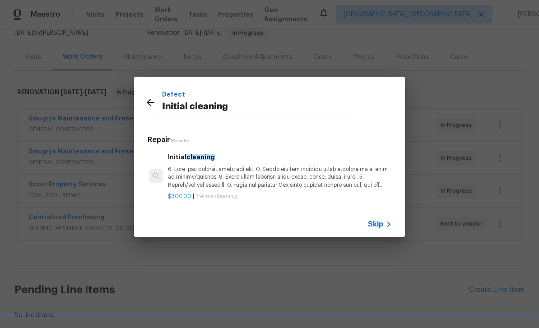
click at [244, 170] on p at bounding box center [280, 177] width 224 height 23
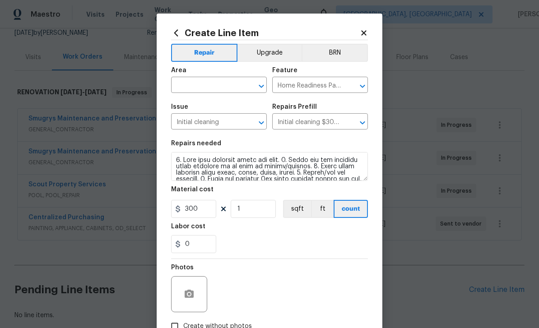
click at [215, 87] on input "text" at bounding box center [206, 86] width 70 height 14
click at [210, 122] on li "Interior Overall" at bounding box center [219, 121] width 96 height 15
type input "Interior Overall"
click at [192, 295] on icon "button" at bounding box center [189, 294] width 9 height 8
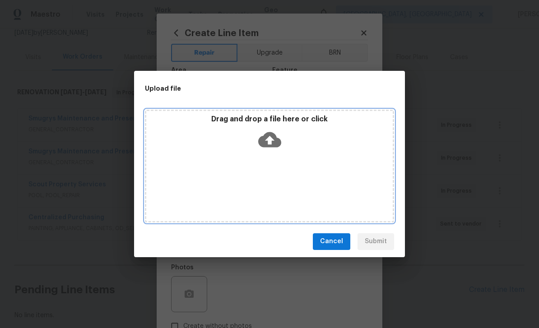
click at [271, 147] on icon at bounding box center [269, 139] width 23 height 15
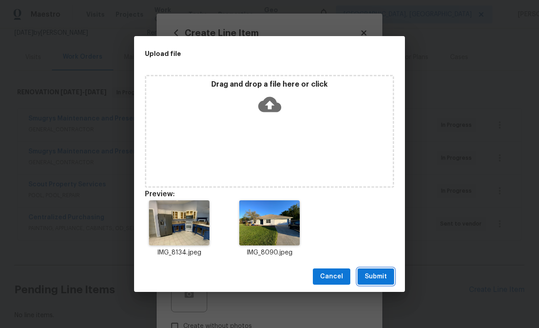
click at [382, 270] on button "Submit" at bounding box center [375, 276] width 37 height 17
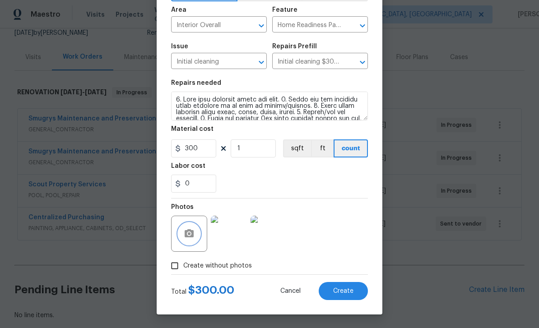
scroll to position [62, 0]
click at [348, 295] on button "Create" at bounding box center [343, 291] width 49 height 18
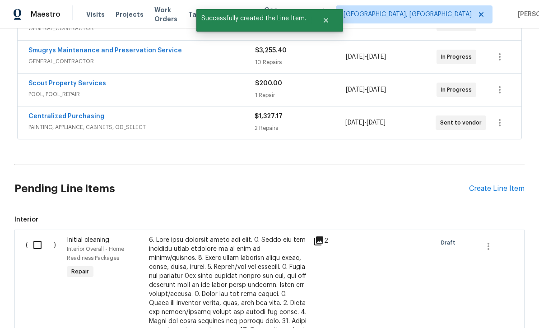
scroll to position [195, 0]
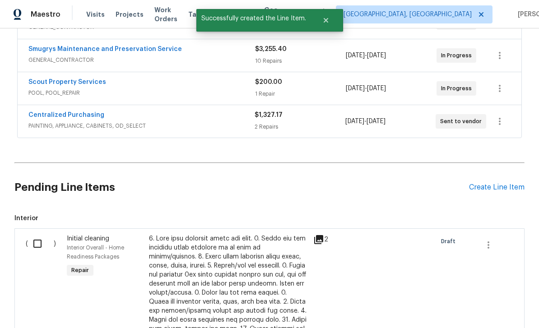
click at [33, 243] on input "checkbox" at bounding box center [41, 243] width 26 height 19
checkbox input "true"
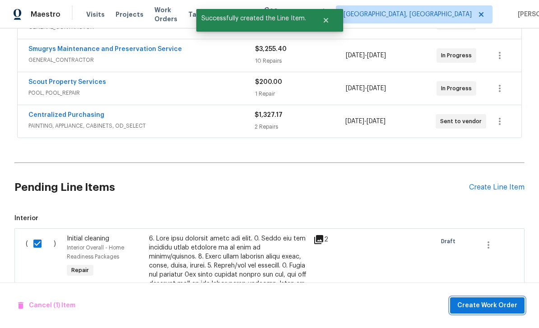
click at [487, 305] on span "Create Work Order" at bounding box center [487, 305] width 60 height 11
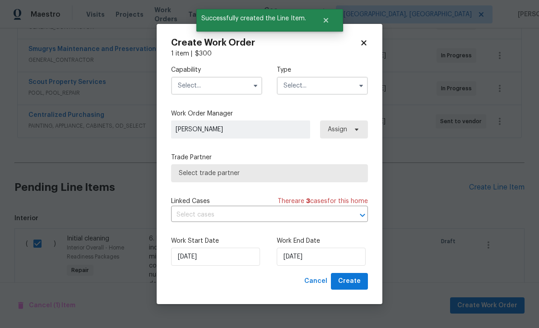
click at [203, 84] on input "text" at bounding box center [216, 86] width 91 height 18
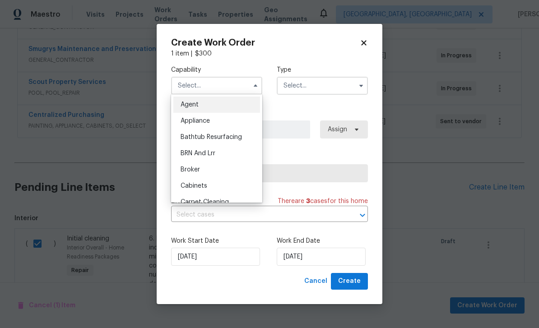
click at [207, 86] on input "text" at bounding box center [216, 86] width 91 height 18
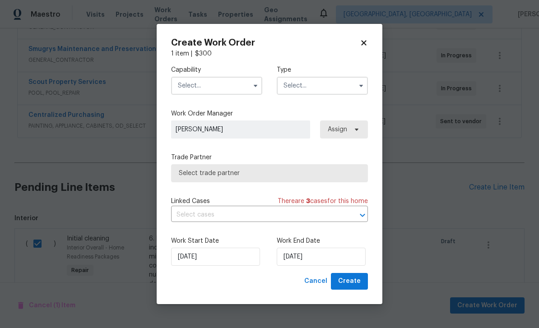
click at [201, 85] on input "text" at bounding box center [216, 86] width 91 height 18
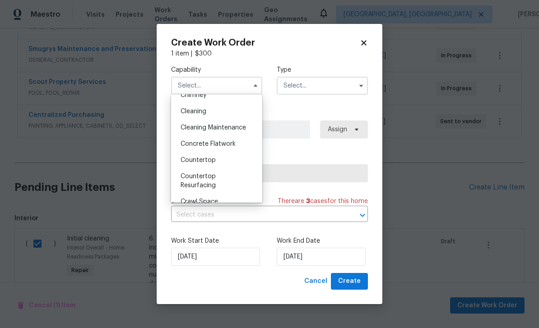
scroll to position [100, 0]
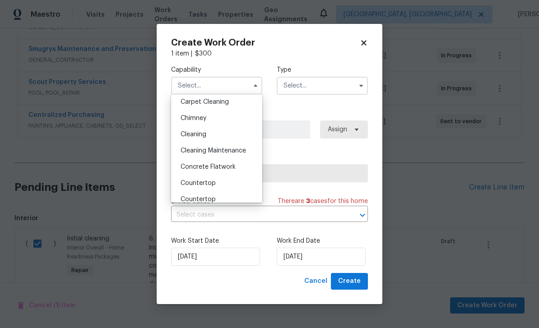
click at [224, 134] on div "Cleaning" at bounding box center [216, 134] width 87 height 16
type input "Cleaning"
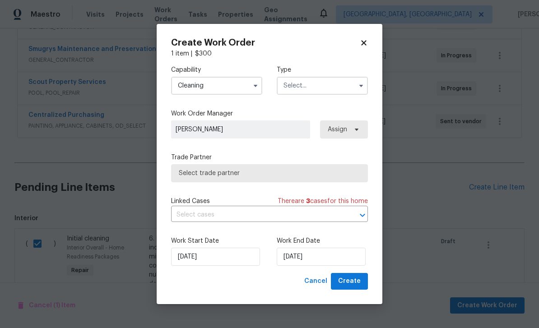
click at [324, 85] on input "text" at bounding box center [322, 86] width 91 height 18
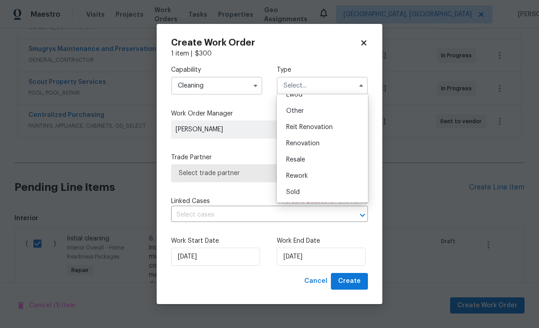
scroll to position [107, 0]
click at [313, 143] on span "Renovation" at bounding box center [302, 143] width 33 height 6
type input "Renovation"
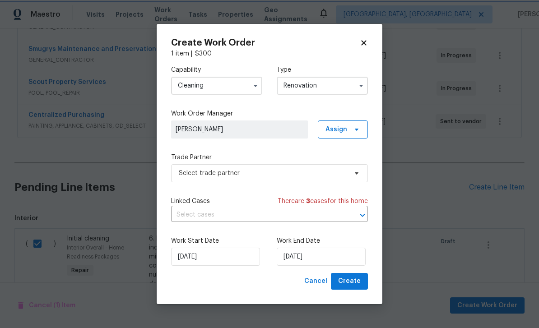
scroll to position [0, 0]
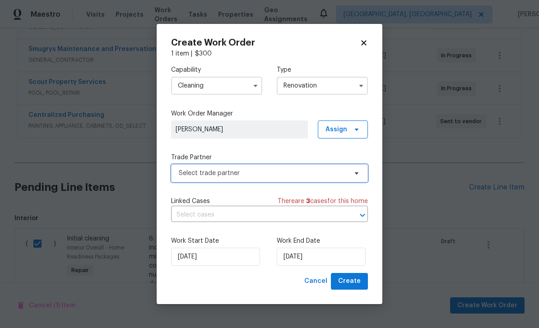
click at [268, 173] on span "Select trade partner" at bounding box center [263, 173] width 168 height 9
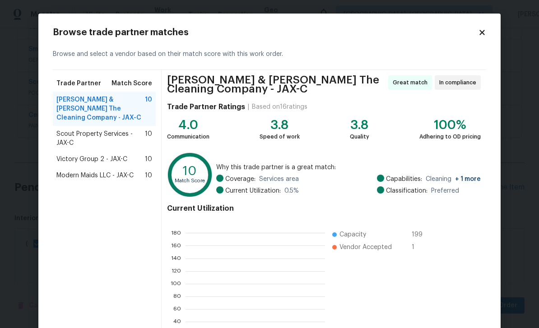
scroll to position [126, 139]
click at [97, 171] on span "Modern Maids LLC - JAX-C" at bounding box center [94, 175] width 77 height 9
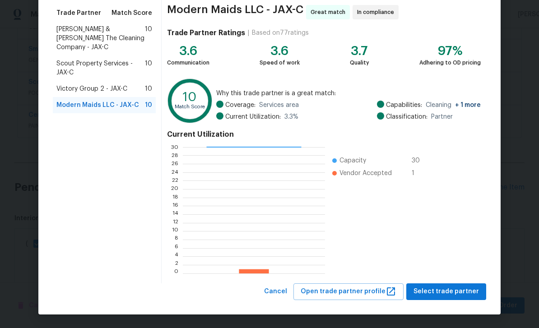
scroll to position [70, 0]
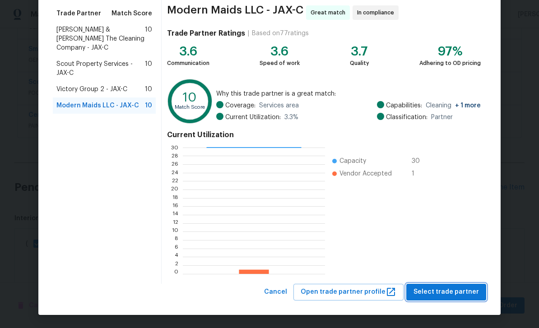
click at [446, 291] on span "Select trade partner" at bounding box center [445, 292] width 65 height 11
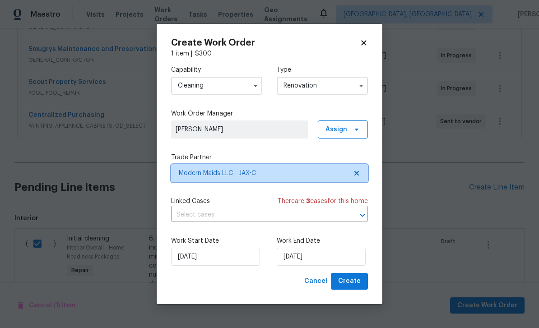
scroll to position [0, 0]
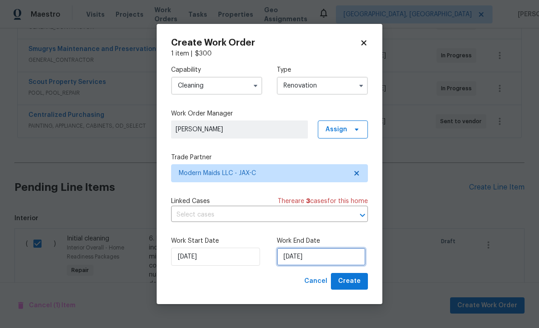
click at [328, 255] on input "[DATE]" at bounding box center [321, 257] width 89 height 18
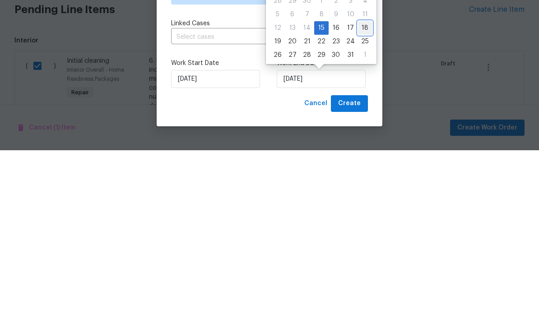
click at [366, 199] on div "18" at bounding box center [365, 205] width 14 height 13
type input "[DATE]"
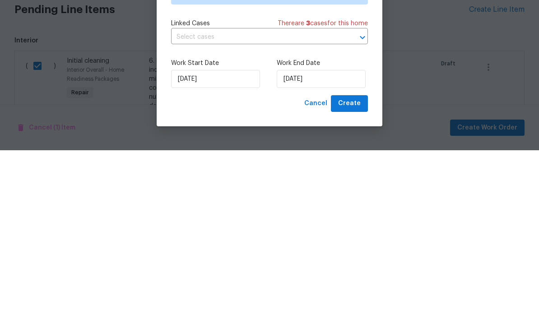
scroll to position [29, 0]
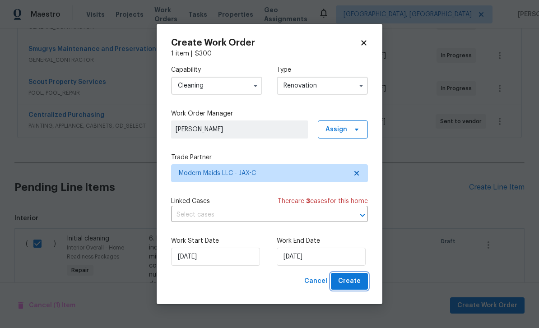
click at [354, 278] on span "Create" at bounding box center [349, 281] width 23 height 11
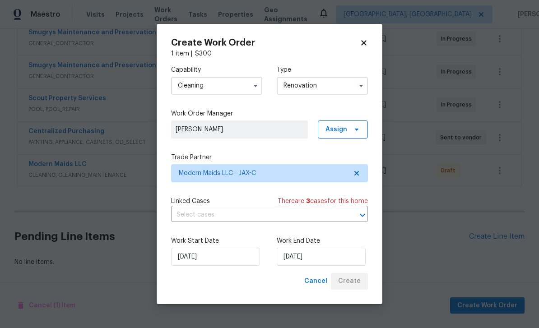
scroll to position [150, 0]
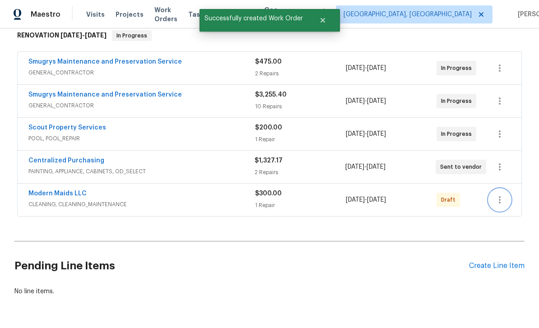
click at [501, 194] on icon "button" at bounding box center [499, 199] width 11 height 11
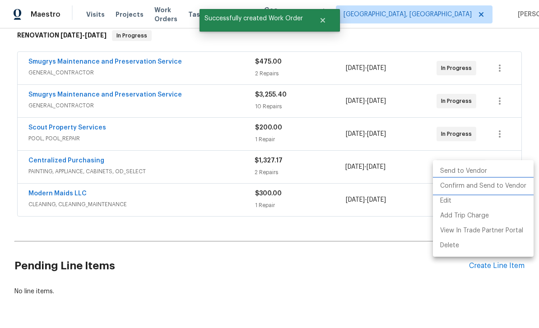
click at [490, 186] on li "Confirm and Send to Vendor" at bounding box center [483, 186] width 101 height 15
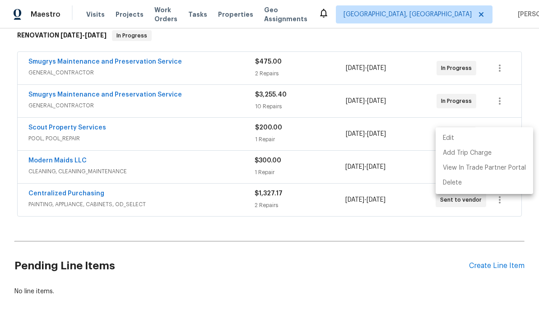
click at [407, 271] on div at bounding box center [269, 164] width 539 height 328
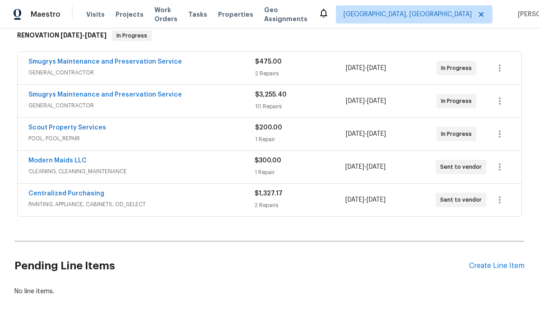
click at [88, 59] on link "Smugrys Maintenance and Preservation Service" at bounding box center [104, 62] width 153 height 6
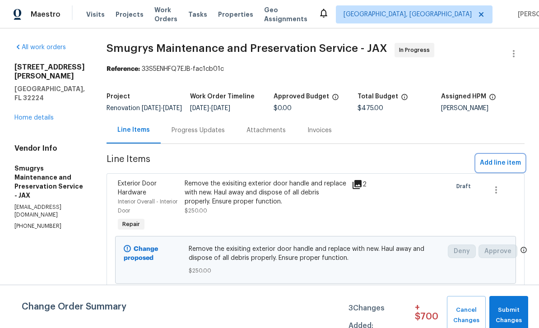
click at [501, 169] on span "Add line item" at bounding box center [500, 162] width 41 height 11
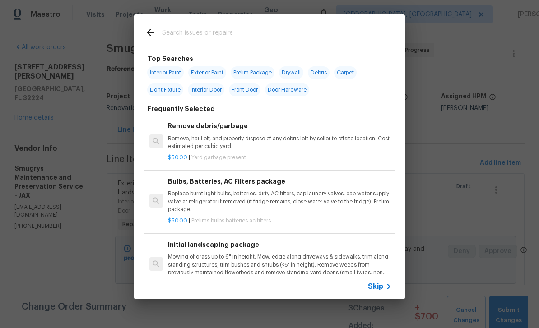
click at [228, 33] on input "text" at bounding box center [257, 34] width 191 height 14
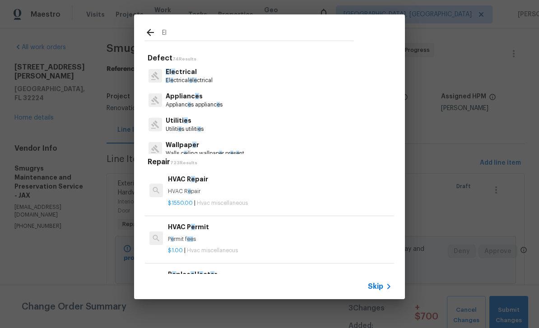
type input "Ele"
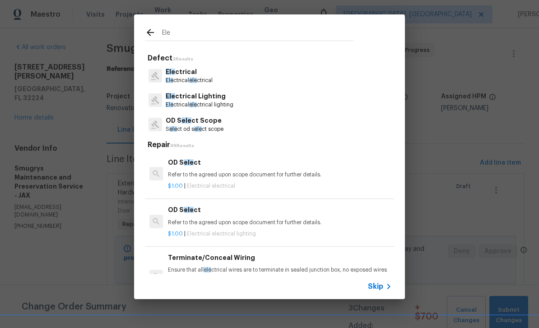
click at [182, 73] on p "Ele ctrical" at bounding box center [189, 71] width 47 height 9
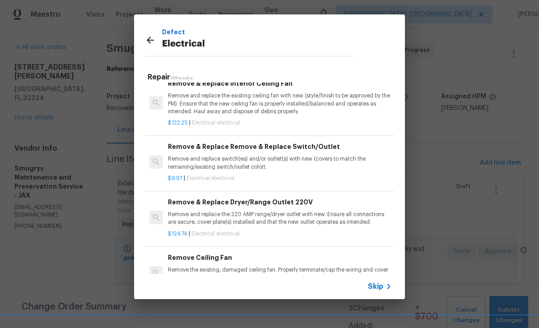
scroll to position [291, 0]
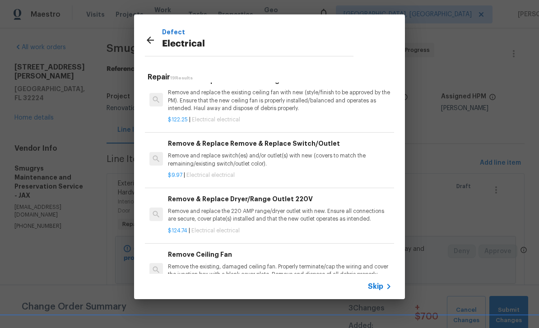
click at [317, 145] on h6 "Remove & Replace Remove & Replace Switch/Outlet" at bounding box center [280, 144] width 224 height 10
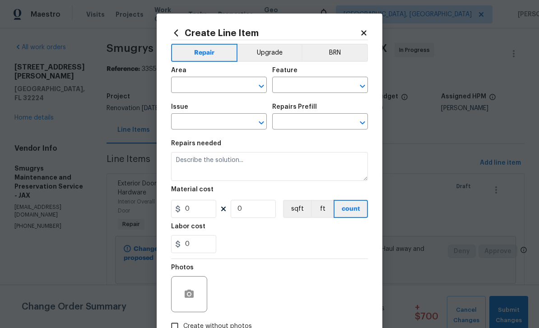
type input "Electrical"
type input "Remove & Replace Remove & Replace Switch/Outlet $9.97"
type textarea "Remove and replace switch(es) and/or outlet(s) with new (covers to match the re…"
type input "9.97"
type input "1"
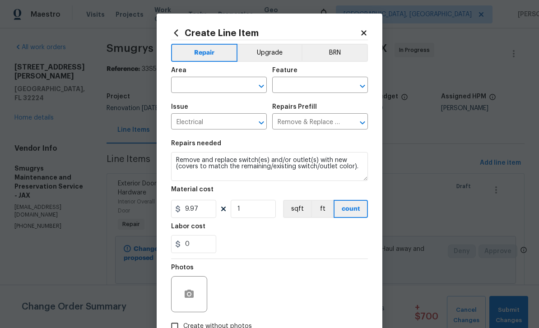
click at [218, 87] on input "text" at bounding box center [206, 86] width 70 height 14
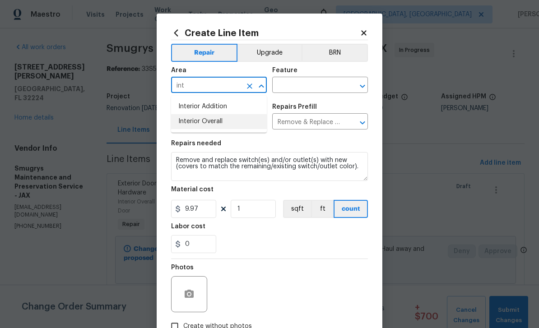
click at [214, 124] on li "Interior Overall" at bounding box center [219, 121] width 96 height 15
type input "Interior Overall"
click at [323, 84] on input "text" at bounding box center [307, 86] width 70 height 14
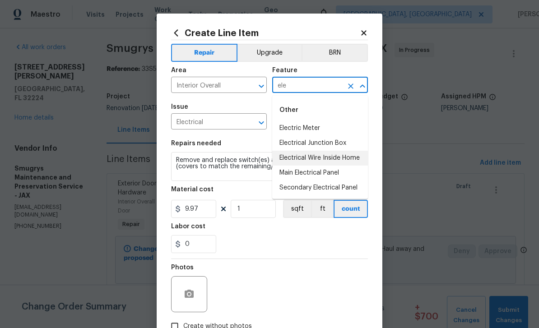
click at [341, 158] on li "Electrical Wire Inside Home" at bounding box center [320, 158] width 96 height 15
type input "Electrical Wire Inside Home"
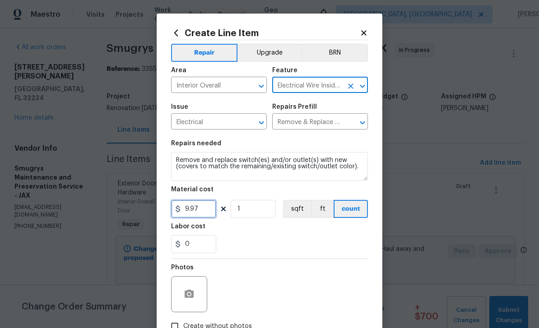
click at [210, 207] on input "9.97" at bounding box center [193, 209] width 45 height 18
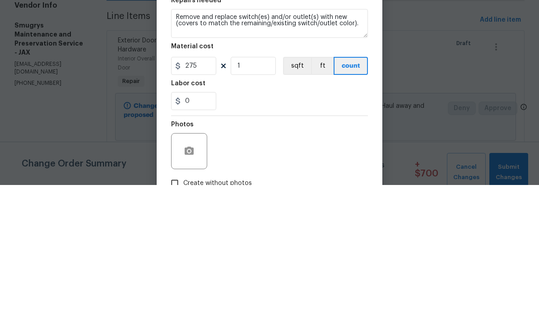
scroll to position [29, 0]
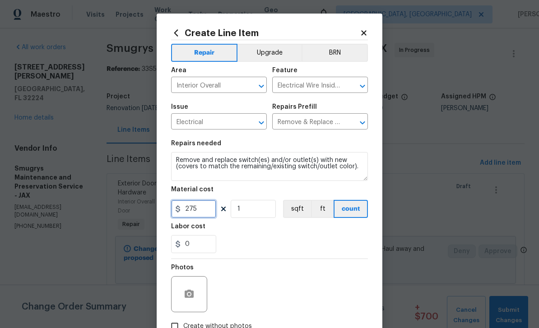
type input "275"
click at [189, 291] on icon "button" at bounding box center [189, 294] width 9 height 8
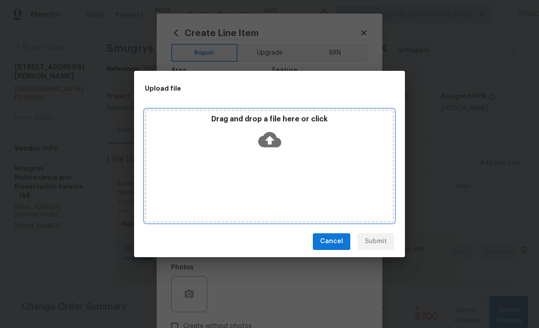
click at [268, 136] on icon at bounding box center [269, 139] width 23 height 15
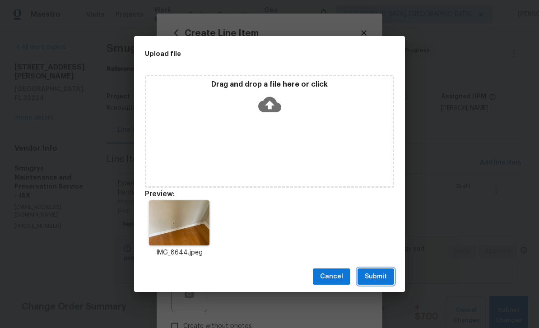
click at [371, 276] on span "Submit" at bounding box center [376, 276] width 22 height 11
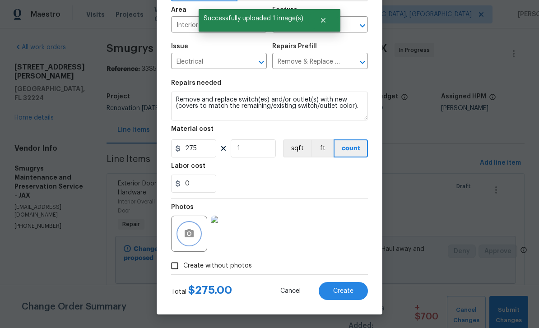
scroll to position [62, 0]
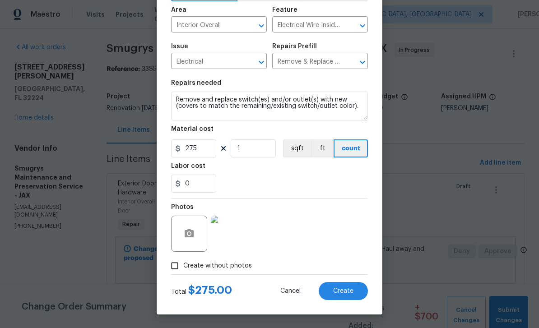
click at [338, 294] on span "Create" at bounding box center [343, 291] width 20 height 7
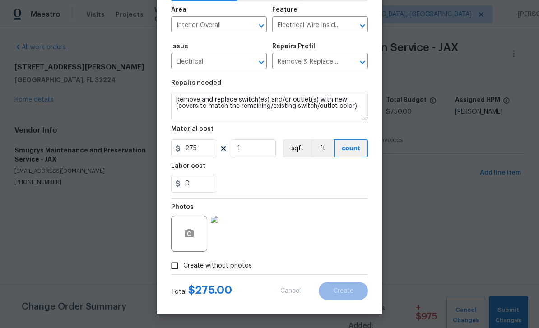
type input "0"
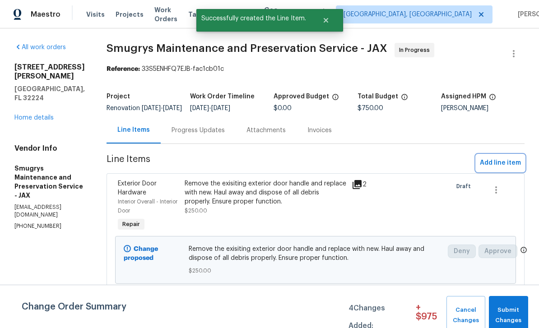
click at [510, 165] on span "Add line item" at bounding box center [500, 162] width 41 height 11
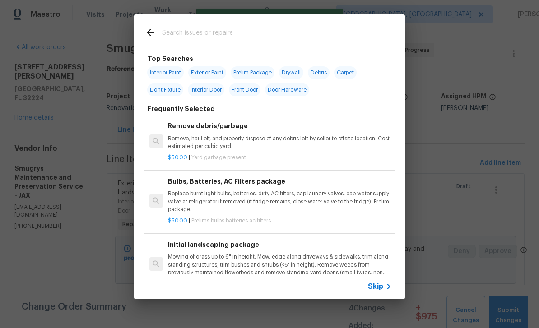
click at [254, 32] on input "text" at bounding box center [257, 34] width 191 height 14
type input "Light"
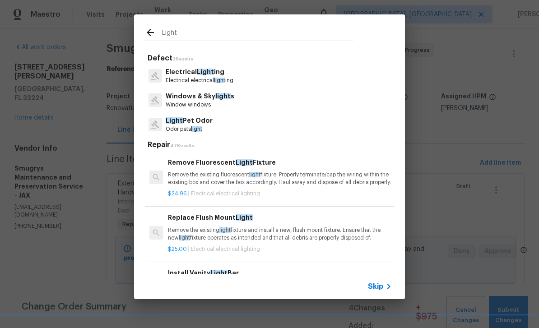
click at [201, 72] on span "Light" at bounding box center [205, 72] width 17 height 6
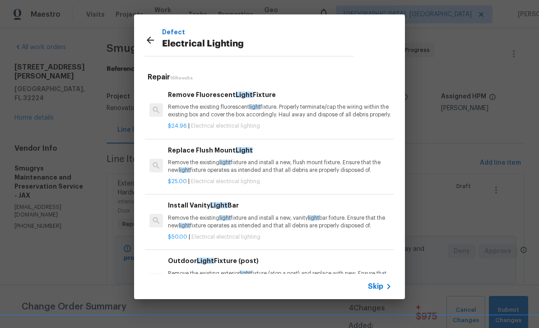
click at [280, 169] on p "Remove the existing light fixture and install a new, flush mount fixture. Ensur…" at bounding box center [280, 166] width 224 height 15
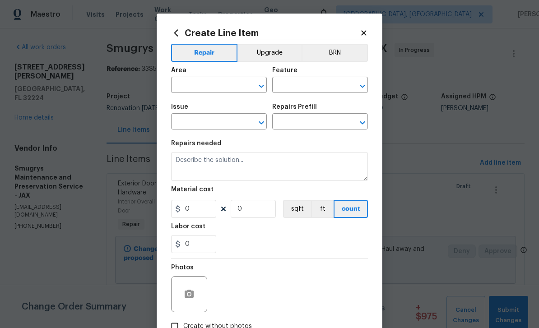
type input "Electrical Lighting"
type input "Replace Flush Mount Light $25.00"
type textarea "Remove the existing light fixture and install a new, flush mount fixture. Ensur…"
type input "25"
type input "1"
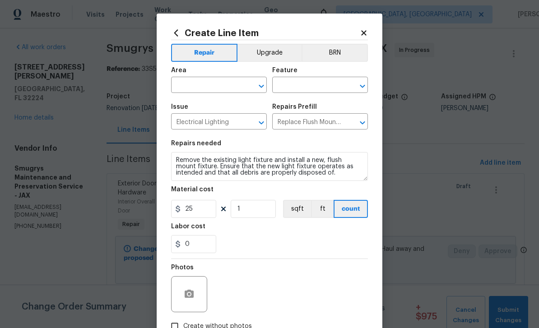
click at [214, 87] on input "text" at bounding box center [206, 86] width 70 height 14
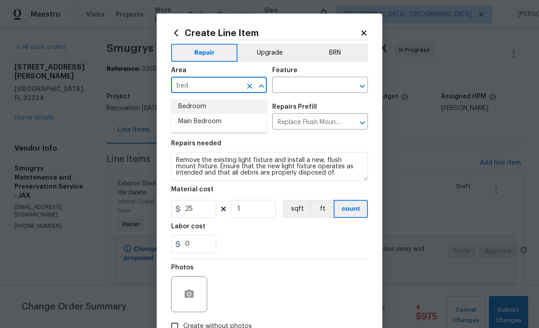
click at [220, 106] on li "Bedroom" at bounding box center [219, 106] width 96 height 15
type input "Bedroom"
click at [310, 87] on input "text" at bounding box center [307, 86] width 70 height 14
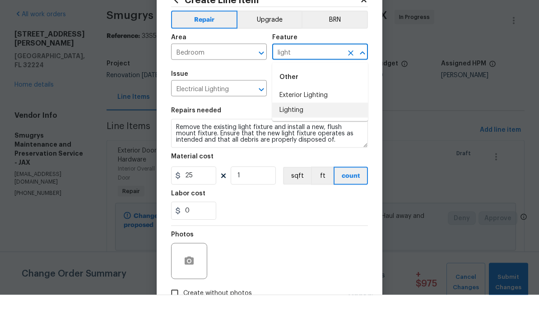
click at [296, 136] on li "Lighting" at bounding box center [320, 143] width 96 height 15
type input "Lighting"
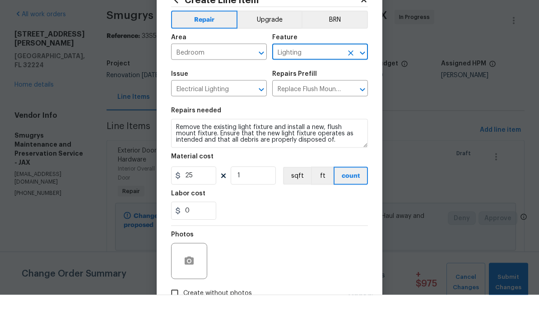
scroll to position [29, 0]
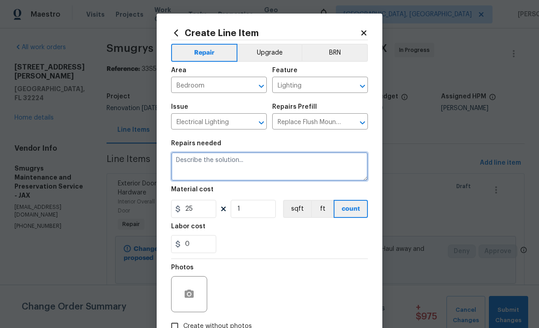
click at [227, 162] on textarea at bounding box center [269, 166] width 197 height 29
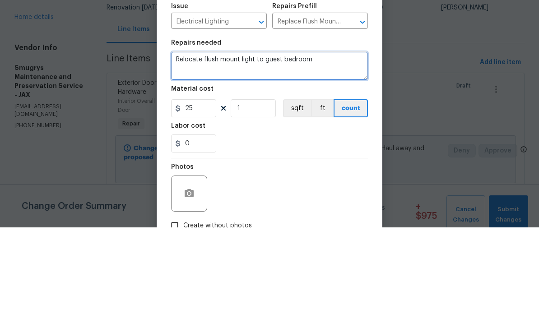
type textarea "Relocate flush mount light to guest bedroom"
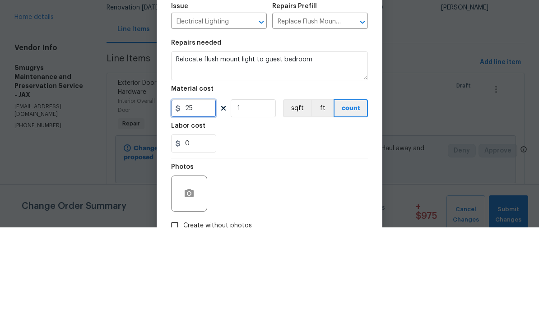
click at [196, 200] on input "25" at bounding box center [193, 209] width 45 height 18
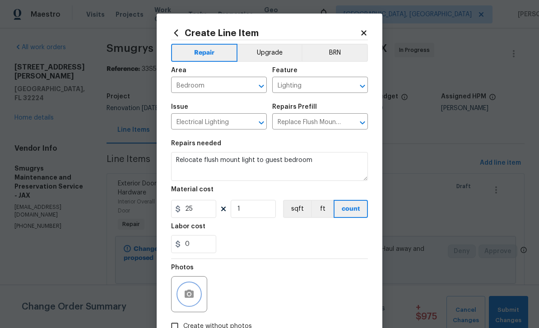
click at [185, 292] on icon "button" at bounding box center [189, 294] width 11 height 11
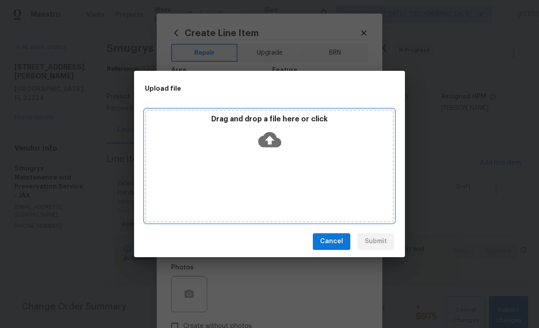
click at [277, 135] on icon at bounding box center [269, 139] width 23 height 23
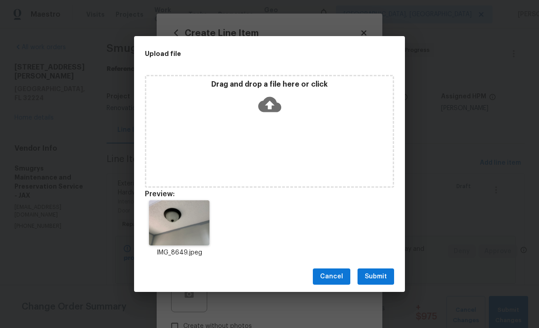
click at [377, 277] on span "Submit" at bounding box center [376, 276] width 22 height 11
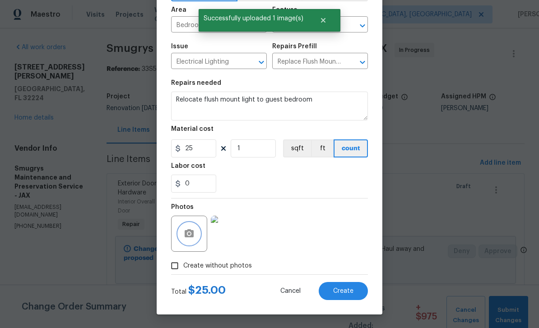
scroll to position [62, 0]
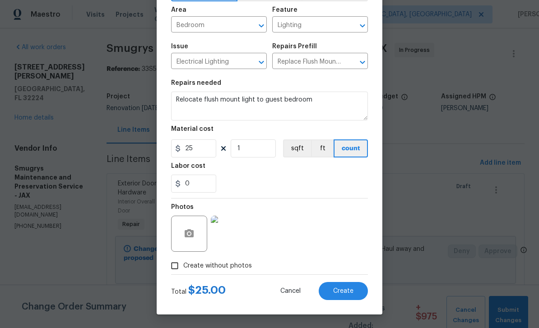
click at [347, 290] on span "Create" at bounding box center [343, 291] width 20 height 7
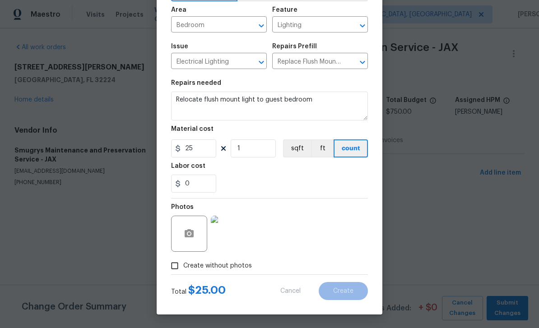
scroll to position [0, 0]
type input "0"
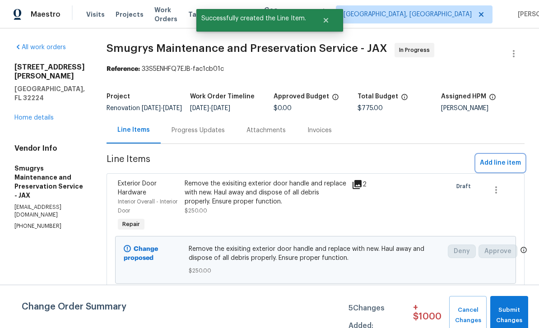
click at [504, 169] on span "Add line item" at bounding box center [500, 162] width 41 height 11
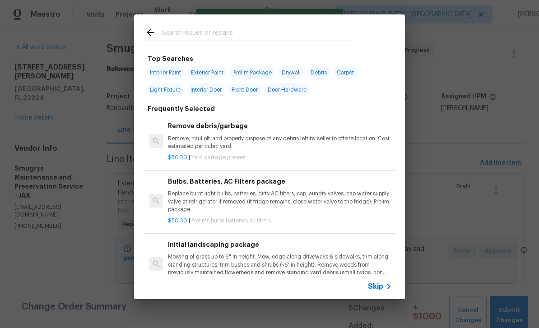
click at [261, 27] on input "text" at bounding box center [257, 34] width 191 height 14
type input "Base"
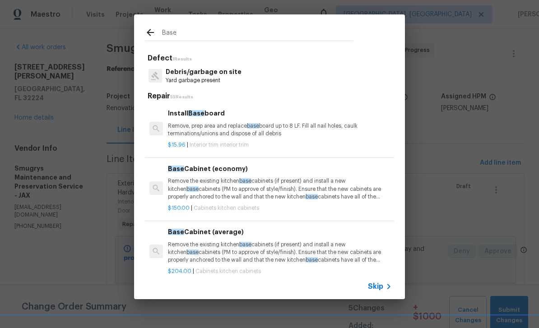
click at [213, 119] on div "Install Base board Remove, prep area and replace base board up to 8 LF. Fill al…" at bounding box center [280, 122] width 224 height 29
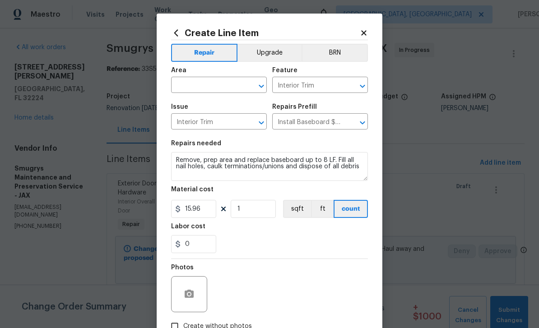
click at [218, 87] on input "text" at bounding box center [206, 86] width 70 height 14
click at [231, 111] on li "Laundry" at bounding box center [219, 106] width 96 height 15
type input "Laundry"
click at [211, 212] on input "15.96" at bounding box center [193, 209] width 45 height 18
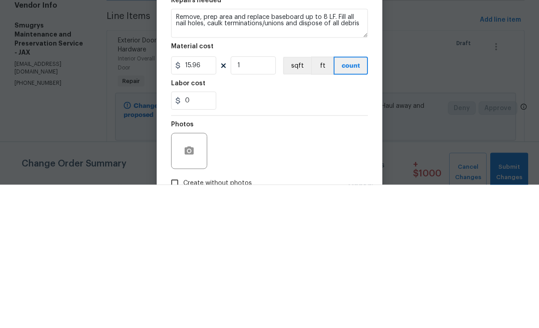
scroll to position [29, 0]
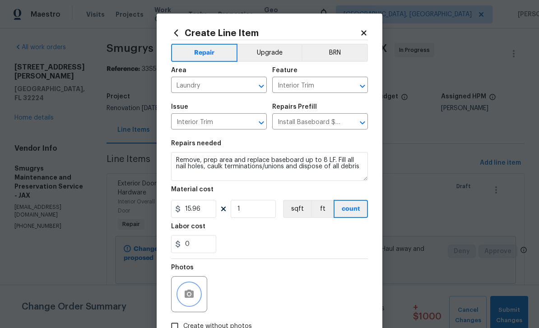
click at [189, 298] on icon "button" at bounding box center [189, 294] width 11 height 11
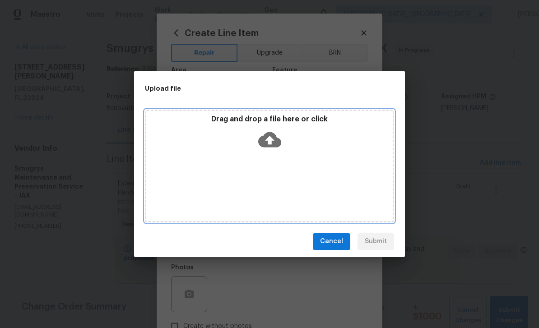
click at [277, 139] on icon at bounding box center [269, 139] width 23 height 15
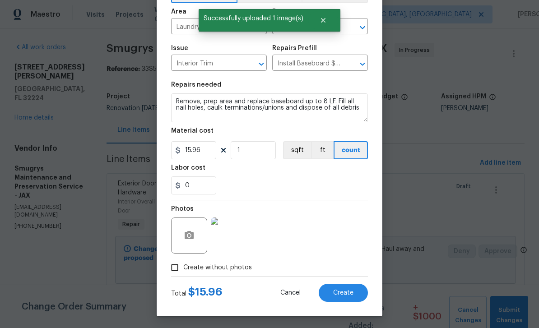
scroll to position [60, 0]
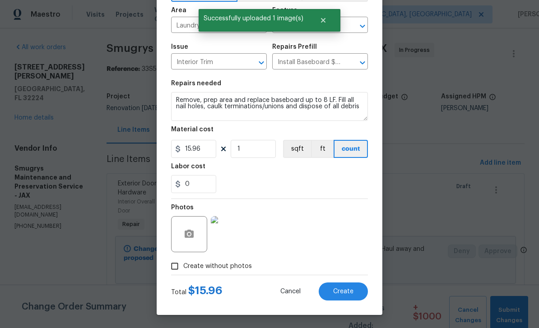
click at [343, 293] on span "Create" at bounding box center [343, 291] width 20 height 7
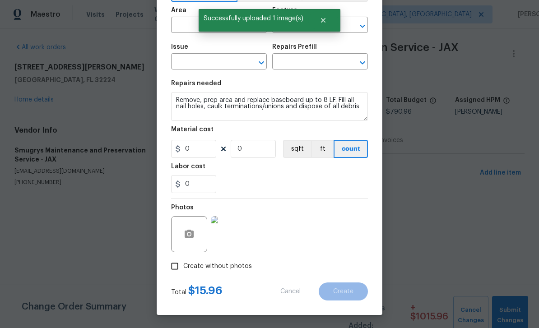
scroll to position [0, 0]
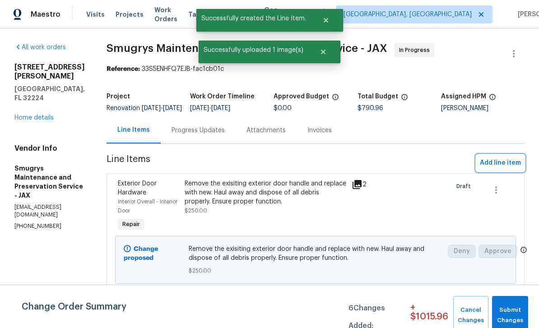
click at [501, 169] on span "Add line item" at bounding box center [500, 162] width 41 height 11
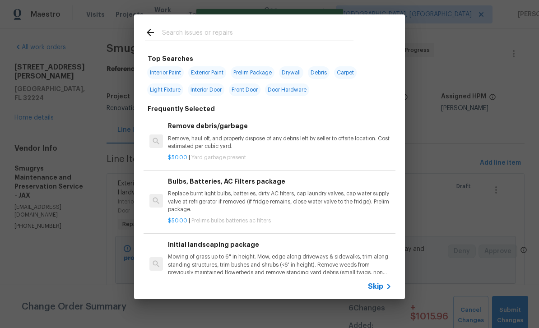
click at [285, 31] on input "text" at bounding box center [257, 34] width 191 height 14
type input "Light"
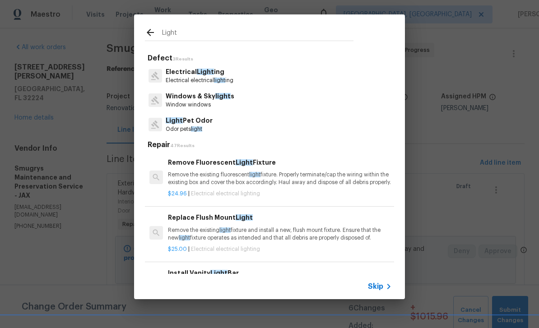
click at [208, 76] on p "Electrical Light ing" at bounding box center [200, 71] width 68 height 9
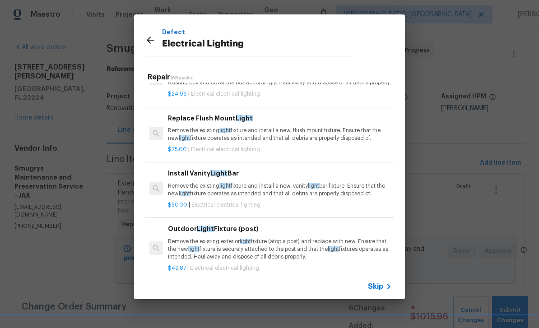
scroll to position [37, 0]
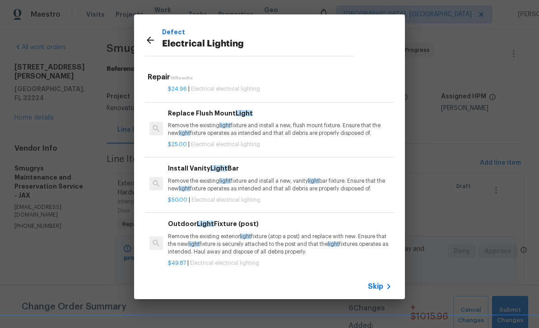
click at [273, 130] on p "Remove the existing light fixture and install a new, flush mount fixture. Ensur…" at bounding box center [280, 129] width 224 height 15
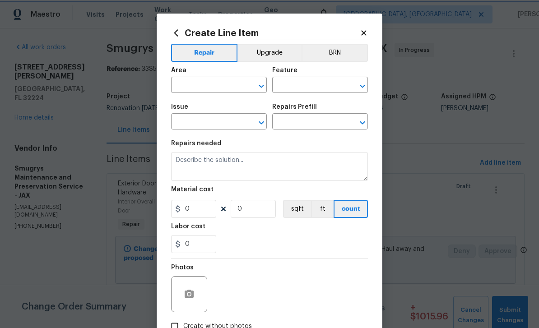
type input "Electrical Lighting"
type input "Replace Flush Mount Light $25.00"
type textarea "Remove the existing light fixture and install a new, flush mount fixture. Ensur…"
type input "25"
type input "1"
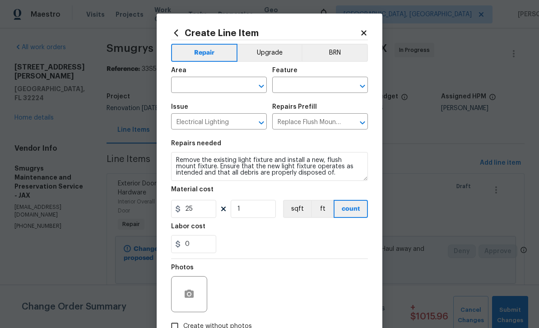
click at [221, 89] on input "text" at bounding box center [206, 86] width 70 height 14
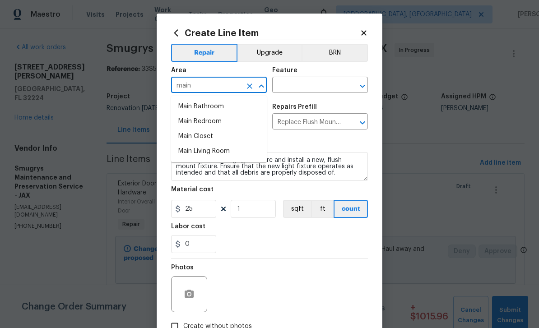
click at [213, 119] on li "Main Bedroom" at bounding box center [219, 121] width 96 height 15
type input "Main Bedroom"
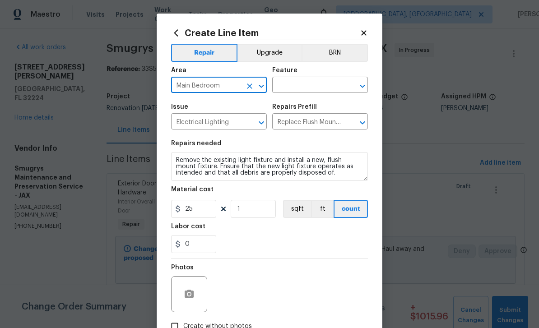
click at [322, 84] on input "text" at bounding box center [307, 86] width 70 height 14
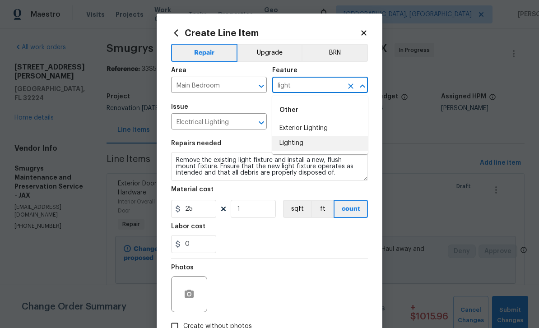
click at [299, 148] on li "Lighting" at bounding box center [320, 143] width 96 height 15
type input "Lighting"
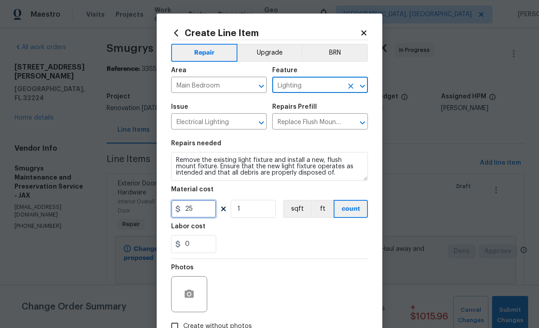
click at [207, 211] on input "25" at bounding box center [193, 209] width 45 height 18
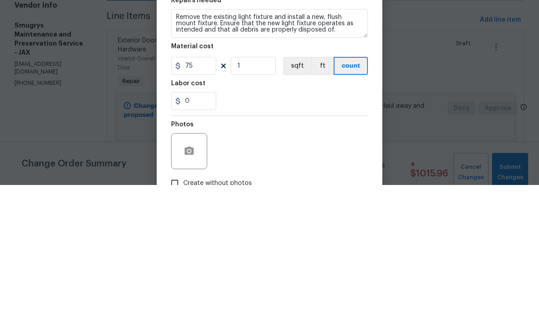
scroll to position [29, 0]
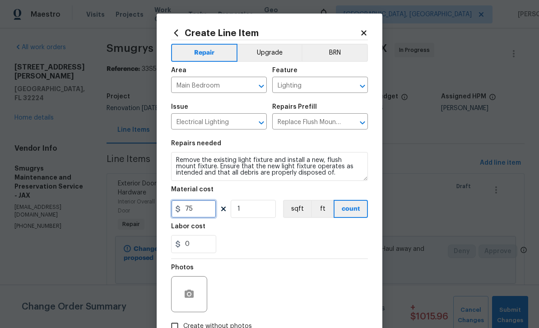
type input "75"
click at [190, 297] on icon "button" at bounding box center [189, 294] width 11 height 11
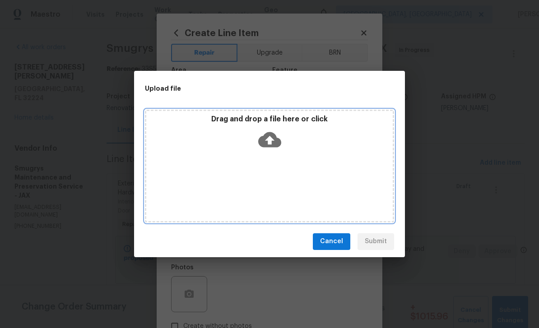
click at [272, 140] on icon at bounding box center [269, 139] width 23 height 23
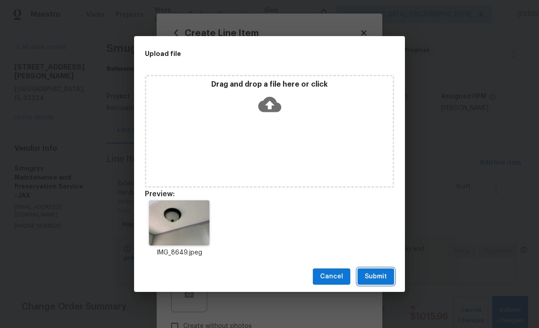
click at [381, 277] on span "Submit" at bounding box center [376, 276] width 22 height 11
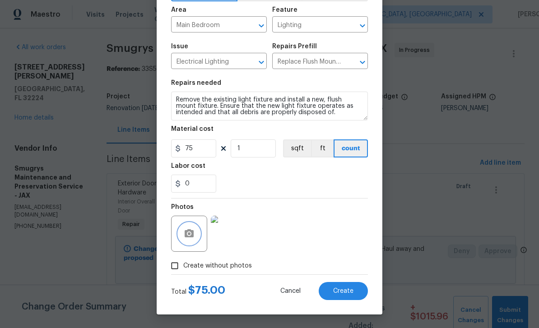
scroll to position [62, 0]
click at [342, 290] on span "Create" at bounding box center [343, 291] width 20 height 7
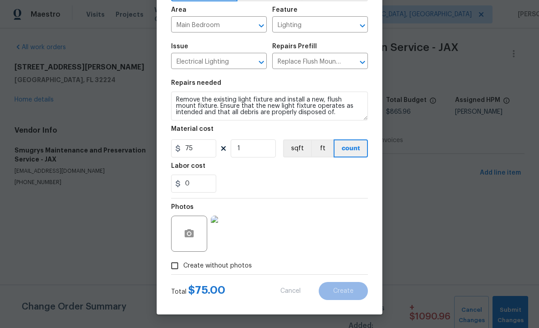
scroll to position [0, 0]
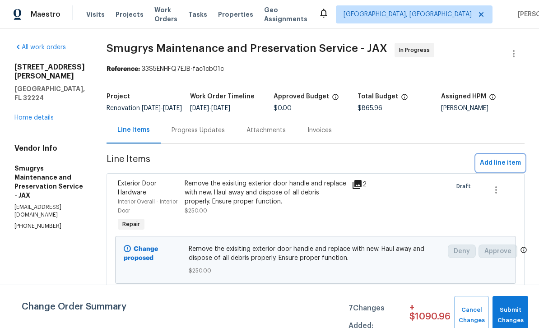
click at [504, 169] on span "Add line item" at bounding box center [500, 162] width 41 height 11
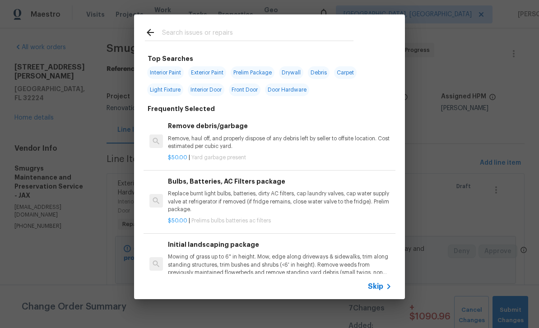
click at [247, 33] on input "text" at bounding box center [257, 34] width 191 height 14
type input "Light"
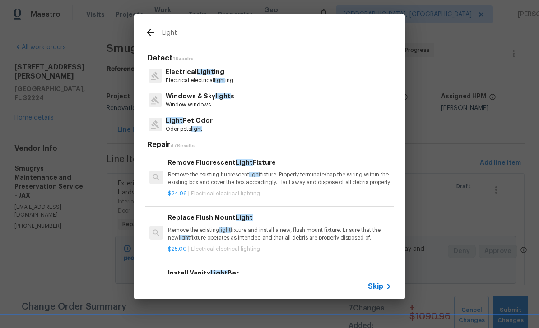
click at [192, 70] on p "Electrical Light ing" at bounding box center [200, 71] width 68 height 9
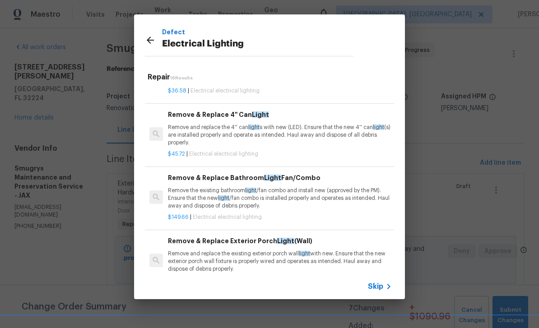
scroll to position [399, 0]
click at [298, 131] on p "Remove and replace the 4'' can light s with new (LED). Ensure that the new 4'' …" at bounding box center [280, 134] width 224 height 23
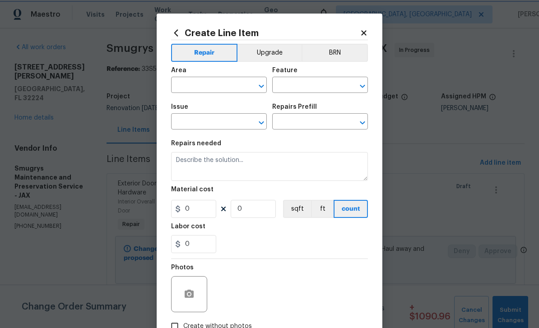
type input "Electrical Lighting"
type input "Remove & Replace 4'' Can Light $45.72"
type textarea "Remove and replace the 4'' can lights with new (LED). Ensure that the new 4'' c…"
type input "45.72"
type input "1"
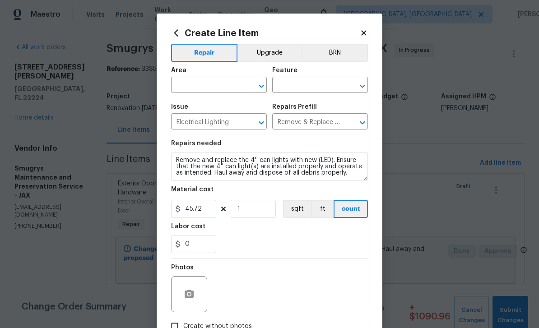
click at [219, 88] on input "text" at bounding box center [206, 86] width 70 height 14
click at [229, 108] on li "Living Room" at bounding box center [219, 106] width 96 height 15
type input "Living Room"
click at [320, 88] on input "text" at bounding box center [307, 86] width 70 height 14
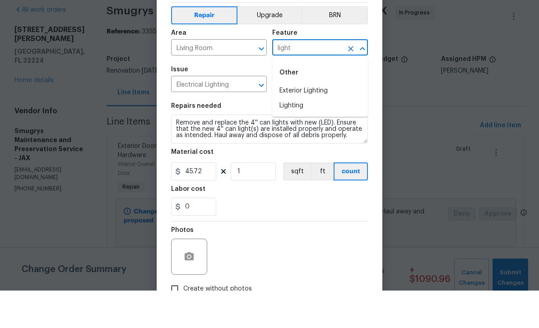
click at [294, 136] on li "Lighting" at bounding box center [320, 143] width 96 height 15
type input "Lighting"
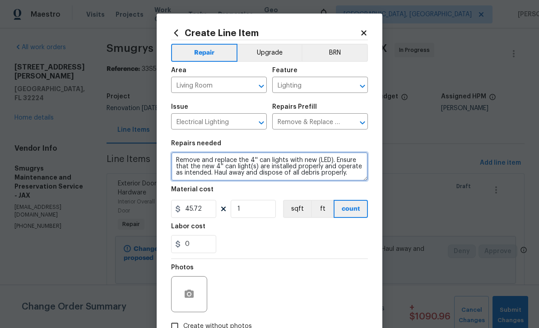
click at [298, 175] on textarea "Remove and replace the 4'' can lights with new (LED). Ensure that the new 4'' c…" at bounding box center [269, 166] width 197 height 29
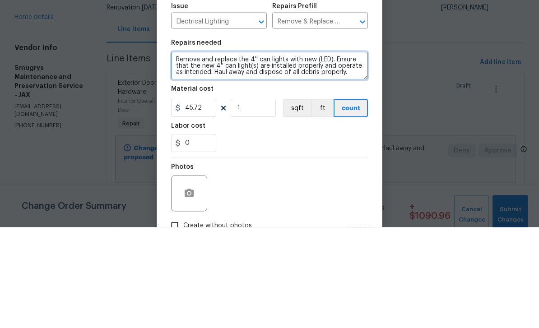
click at [253, 152] on textarea "Remove and replace the 4'' can lights with new (LED). Ensure that the new 4'' c…" at bounding box center [269, 166] width 197 height 29
type textarea "Remove and replace the existing adjustable light with new one. can lights with …"
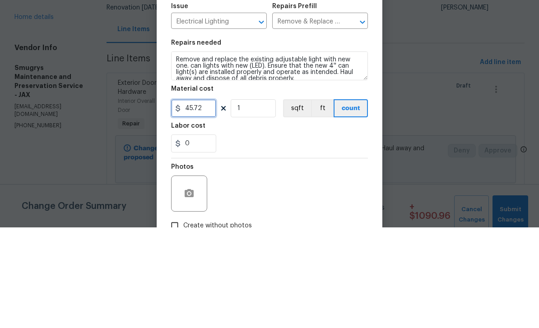
click at [209, 200] on input "45.72" at bounding box center [193, 209] width 45 height 18
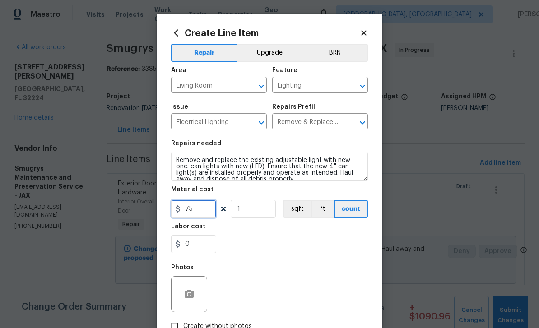
type input "75"
click at [186, 290] on button "button" at bounding box center [189, 294] width 22 height 22
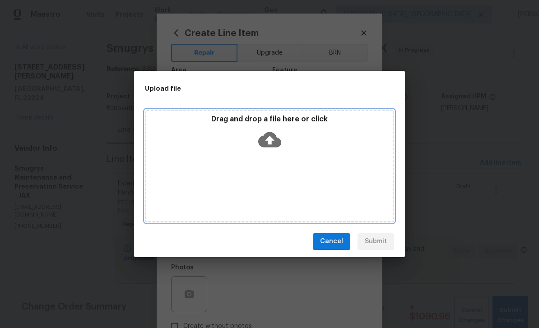
click at [271, 139] on icon at bounding box center [269, 139] width 23 height 23
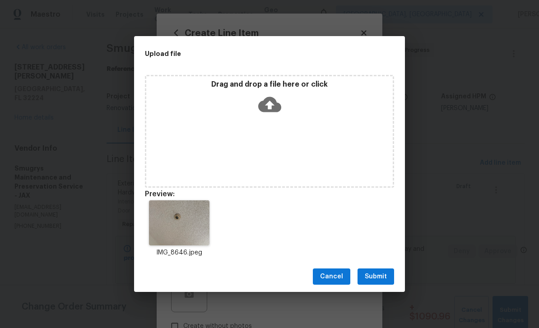
click at [380, 267] on div "Cancel Submit" at bounding box center [269, 276] width 271 height 31
click at [374, 278] on span "Submit" at bounding box center [376, 276] width 22 height 11
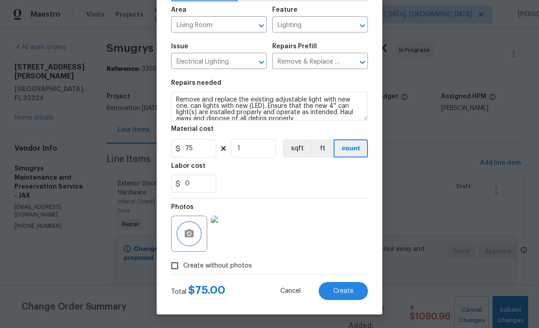
scroll to position [62, 0]
click at [339, 290] on span "Create" at bounding box center [343, 291] width 20 height 7
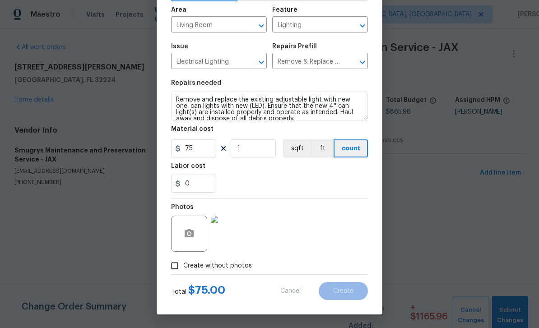
scroll to position [0, 0]
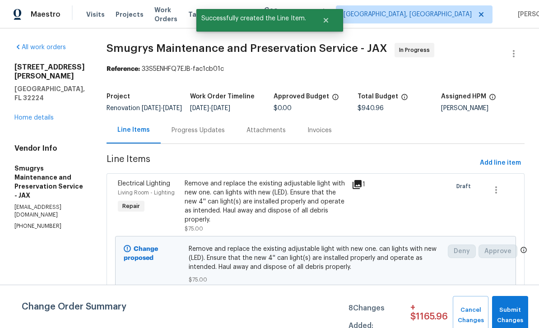
click at [43, 118] on link "Home details" at bounding box center [33, 118] width 39 height 6
